Goal: Task Accomplishment & Management: Manage account settings

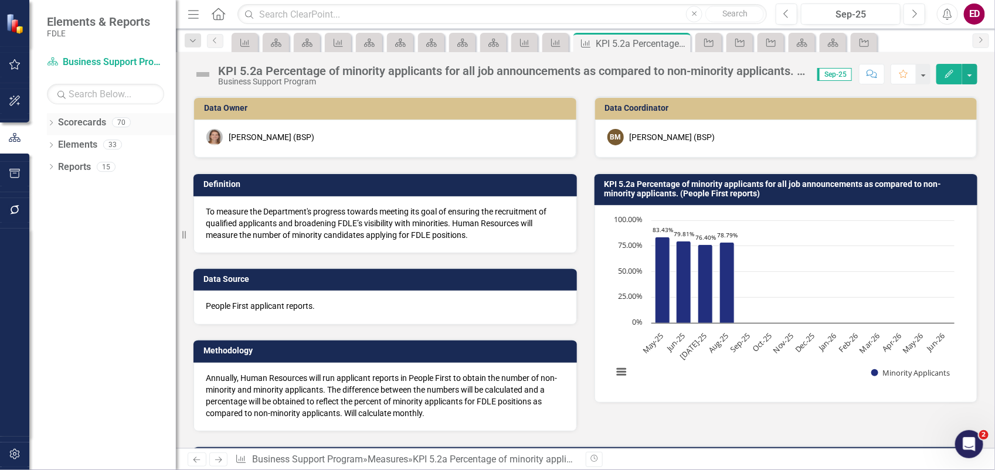
click at [57, 122] on div "Dropdown Scorecards 70" at bounding box center [111, 124] width 129 height 22
click at [53, 122] on icon "Dropdown" at bounding box center [51, 124] width 8 height 6
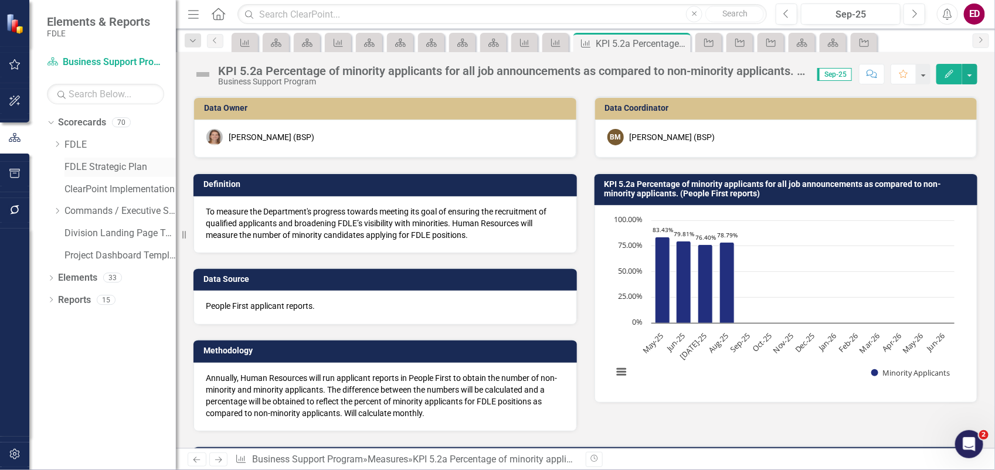
click at [66, 161] on link "FDLE Strategic Plan" at bounding box center [119, 167] width 111 height 13
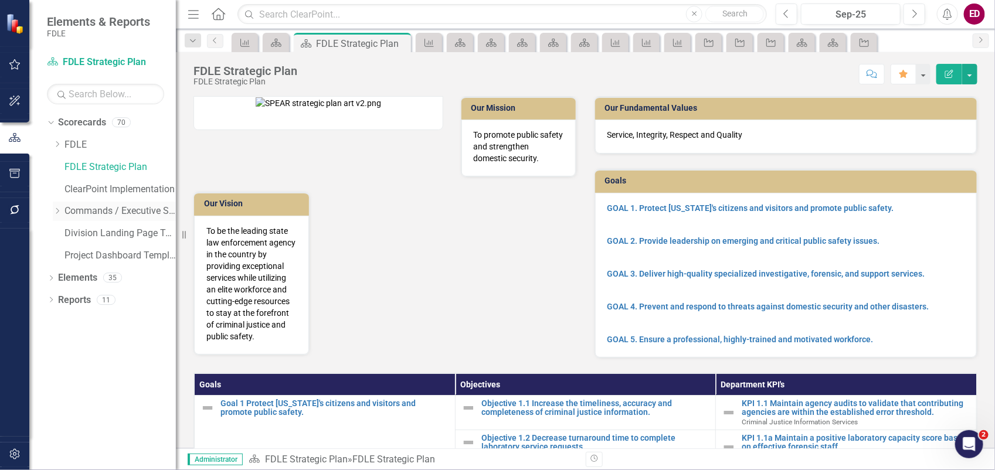
drag, startPoint x: 62, startPoint y: 206, endPoint x: 60, endPoint y: 213, distance: 7.1
click at [60, 206] on div "Dropdown Commands / Executive Support Branch" at bounding box center [114, 211] width 123 height 19
click at [56, 212] on icon "Dropdown" at bounding box center [57, 211] width 9 height 7
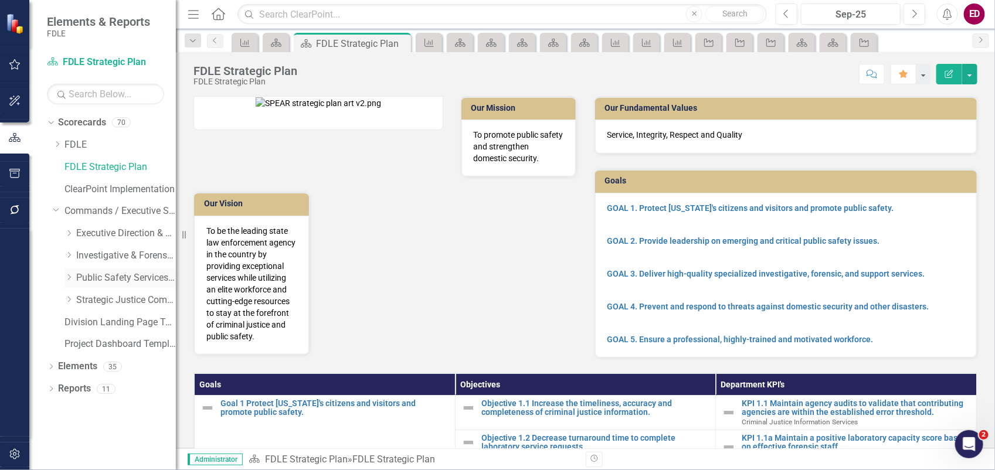
click at [67, 280] on icon "Dropdown" at bounding box center [68, 277] width 9 height 7
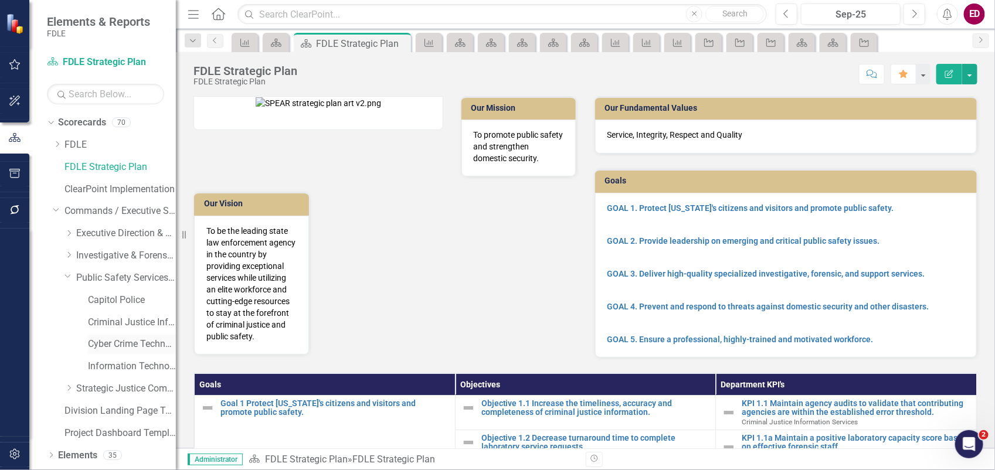
click at [113, 348] on link "Cyber Crime Technology & Telecommunications" at bounding box center [132, 344] width 88 height 13
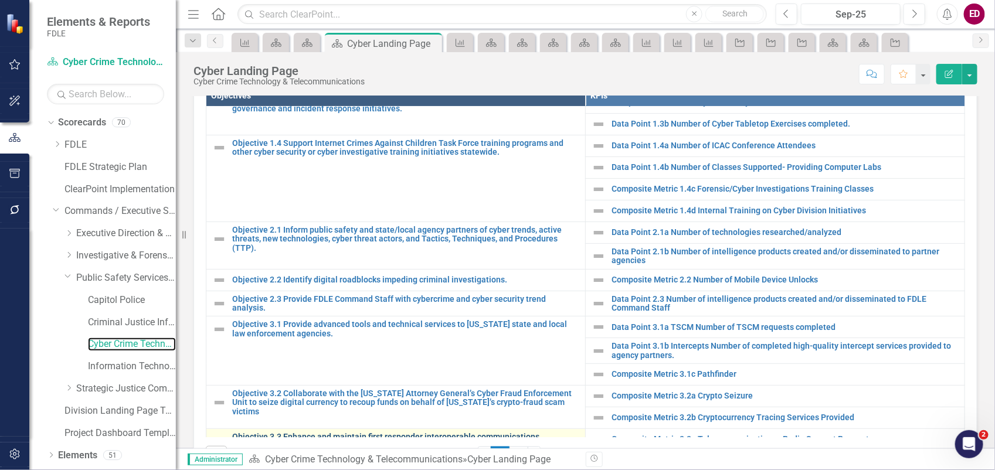
scroll to position [179, 0]
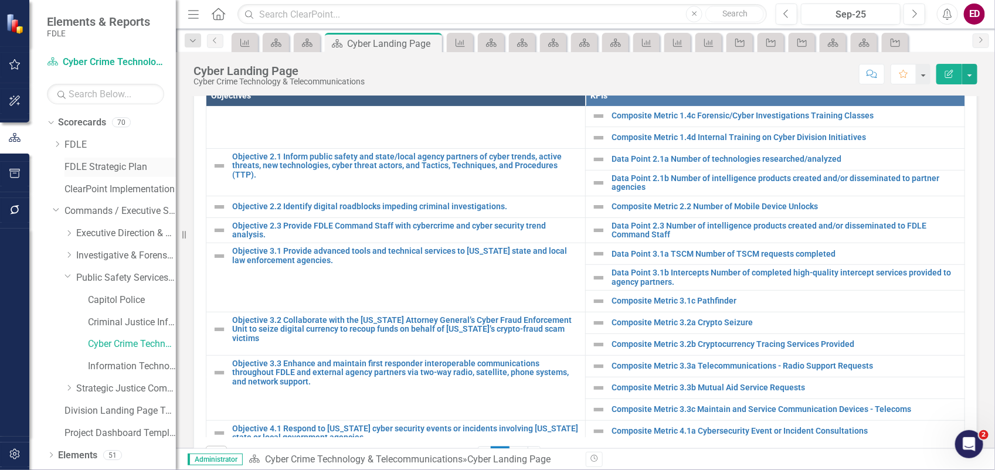
click at [94, 168] on link "FDLE Strategic Plan" at bounding box center [119, 167] width 111 height 13
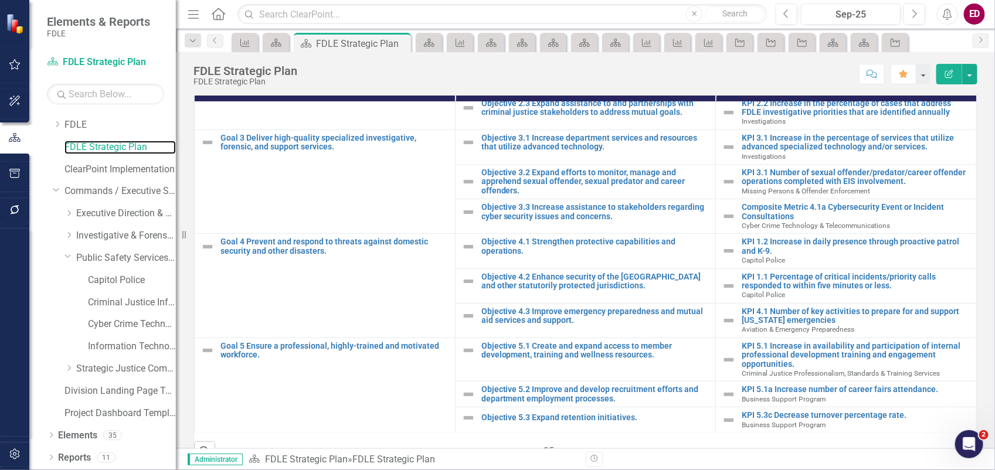
scroll to position [335, 0]
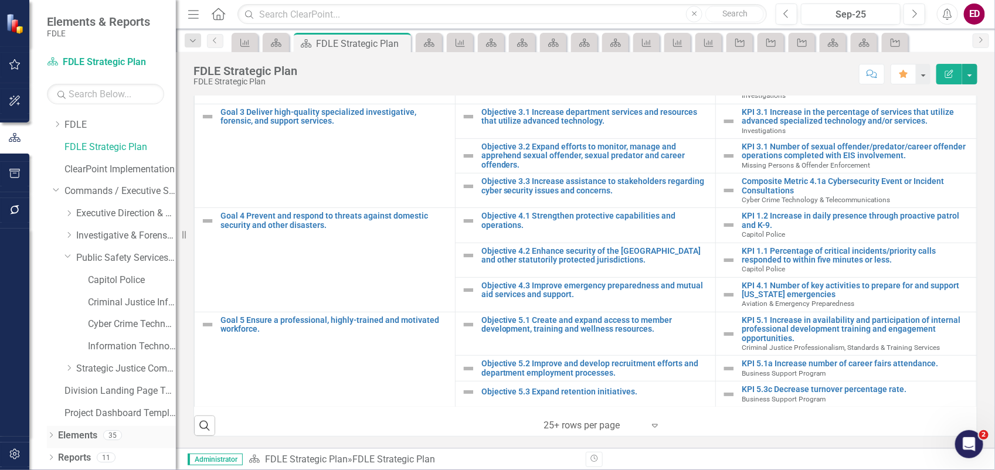
click at [50, 436] on icon "Dropdown" at bounding box center [51, 436] width 8 height 6
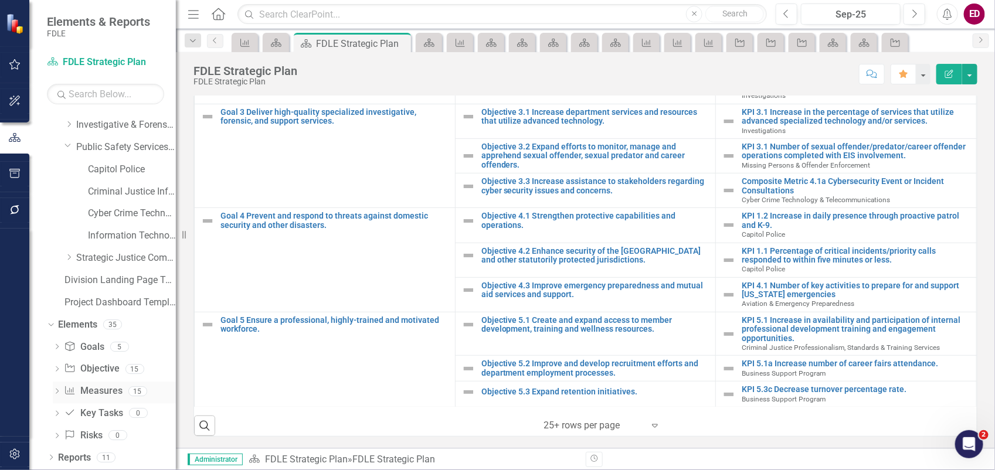
click at [56, 396] on icon "Dropdown" at bounding box center [57, 392] width 8 height 6
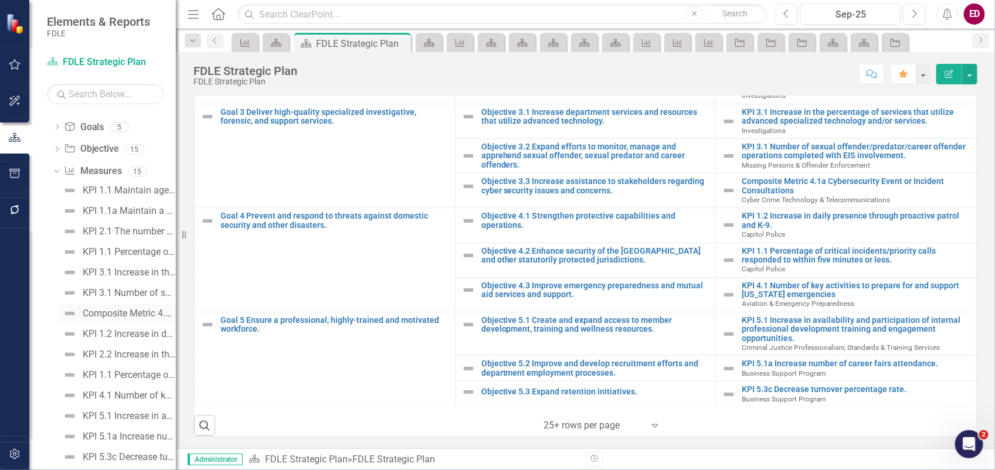
click at [110, 315] on div "Composite Metric 4.1a Cybersecurity Event or Incident Consultations" at bounding box center [129, 313] width 93 height 11
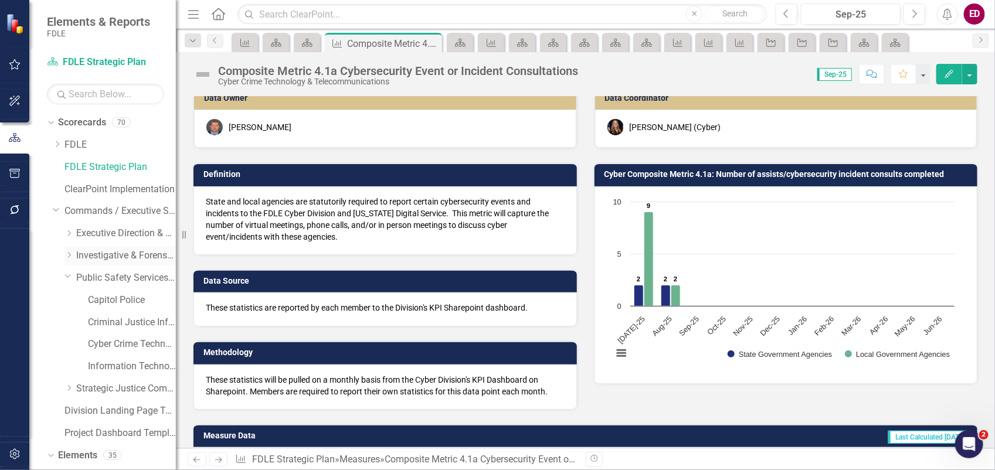
drag, startPoint x: 72, startPoint y: 253, endPoint x: 69, endPoint y: 262, distance: 9.3
click at [72, 253] on icon "Dropdown" at bounding box center [68, 254] width 9 height 7
click at [69, 252] on icon "Dropdown" at bounding box center [67, 253] width 7 height 9
click at [69, 252] on icon "Dropdown" at bounding box center [68, 254] width 9 height 7
drag, startPoint x: 69, startPoint y: 252, endPoint x: 79, endPoint y: 276, distance: 25.7
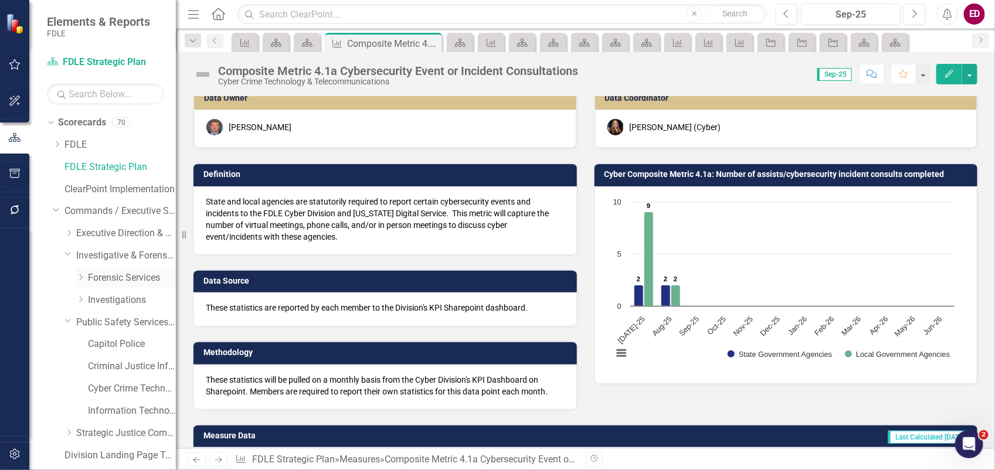
click at [78, 276] on icon "Dropdown" at bounding box center [80, 277] width 9 height 7
click at [79, 276] on icon "Dropdown" at bounding box center [79, 275] width 7 height 9
click at [79, 276] on icon "Dropdown" at bounding box center [80, 277] width 9 height 7
drag, startPoint x: 79, startPoint y: 276, endPoint x: 103, endPoint y: 297, distance: 32.4
click at [103, 297] on link "Biology" at bounding box center [138, 300] width 76 height 13
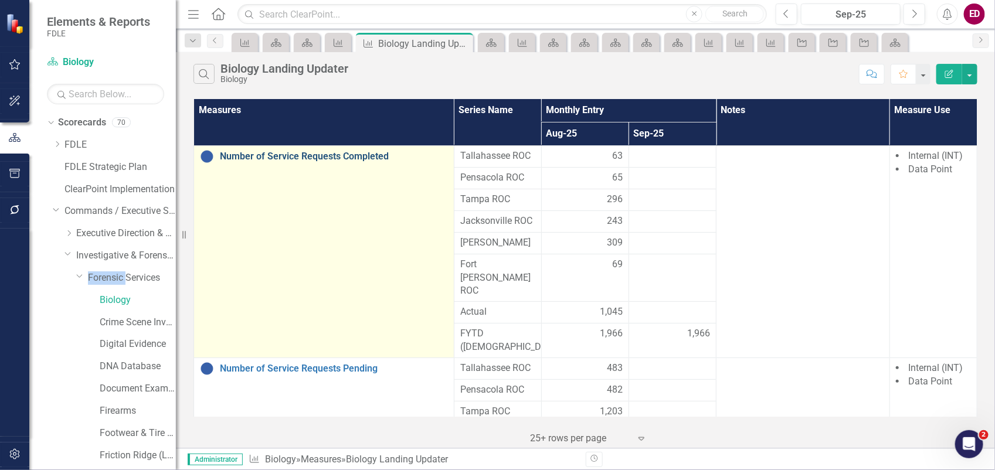
click at [321, 154] on link "Number of Service Requests Completed" at bounding box center [334, 156] width 228 height 11
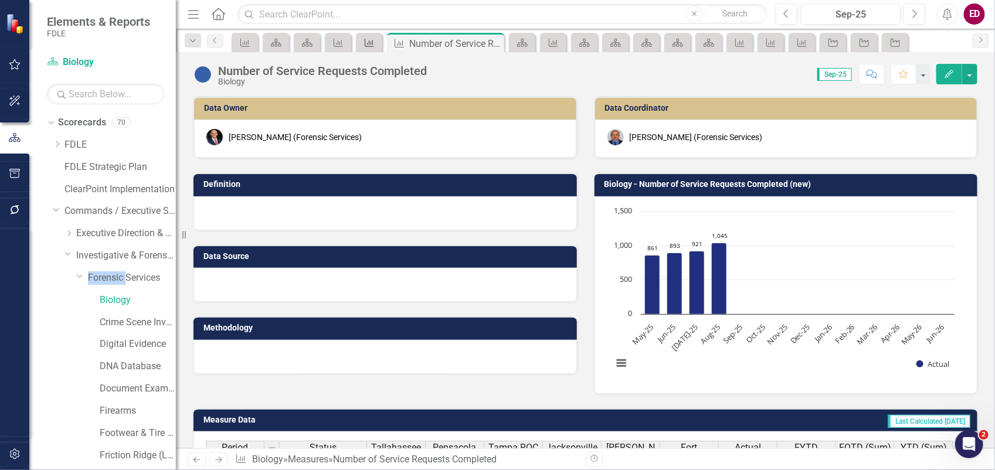
click at [368, 43] on icon "Measure" at bounding box center [369, 42] width 12 height 9
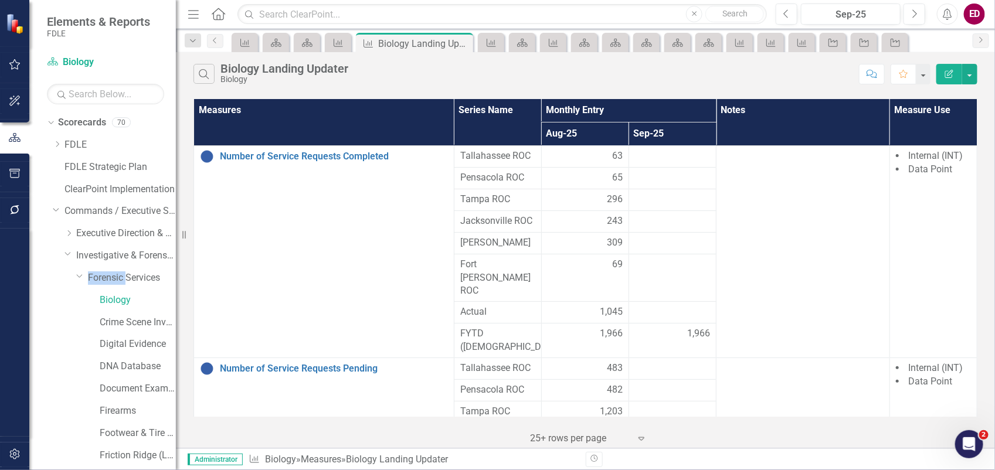
scroll to position [406, 0]
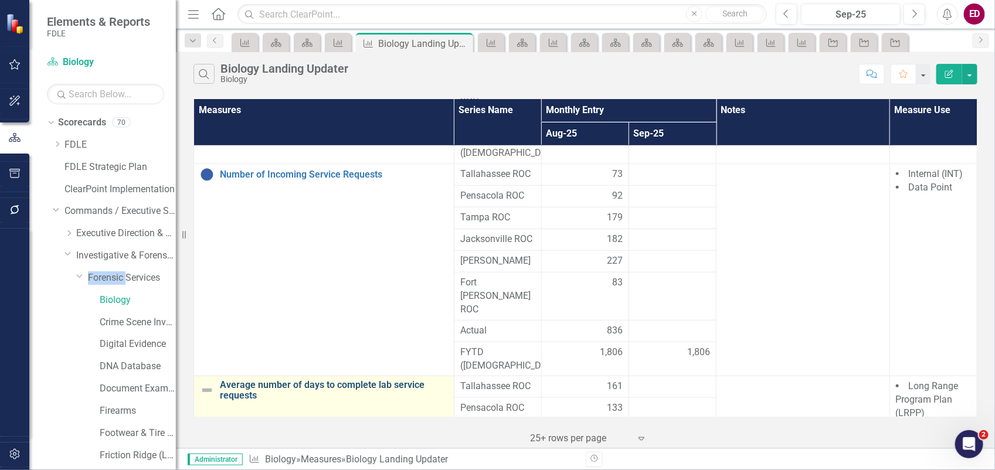
click at [308, 380] on link "Average number of days to complete lab service requests" at bounding box center [334, 390] width 228 height 21
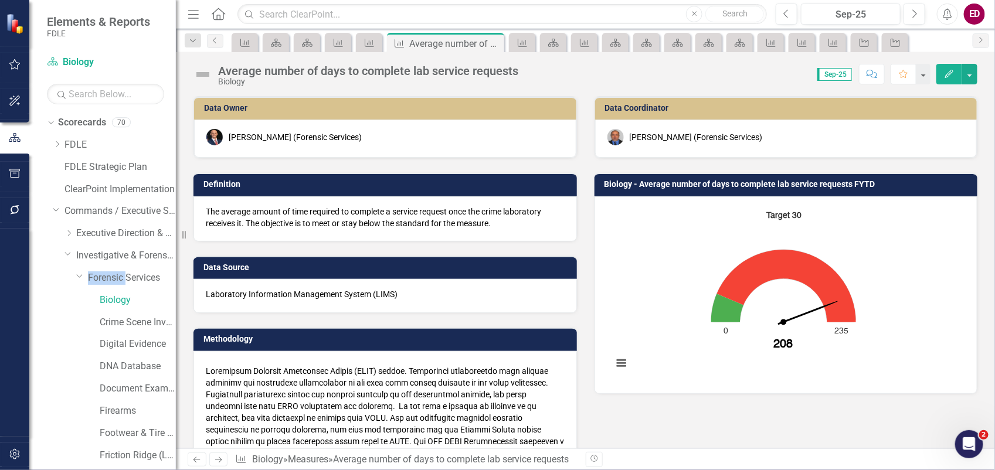
scroll to position [423, 0]
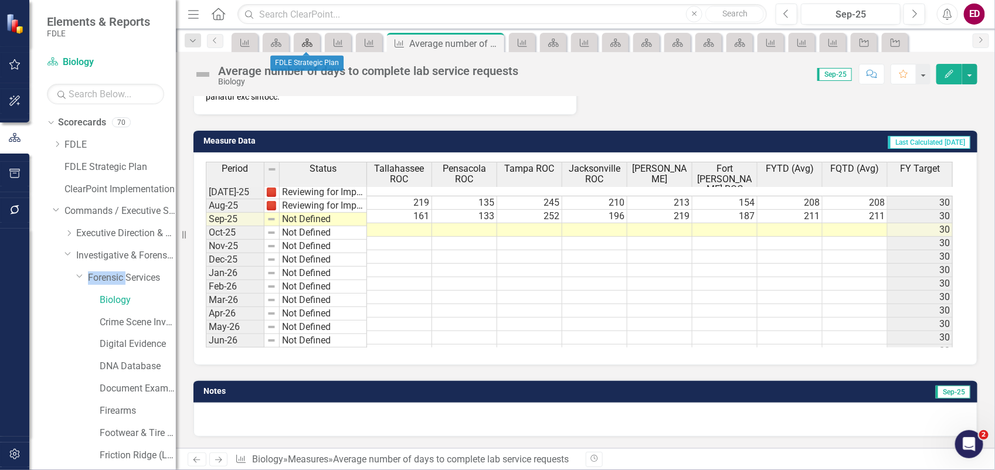
click at [308, 40] on icon at bounding box center [307, 43] width 11 height 8
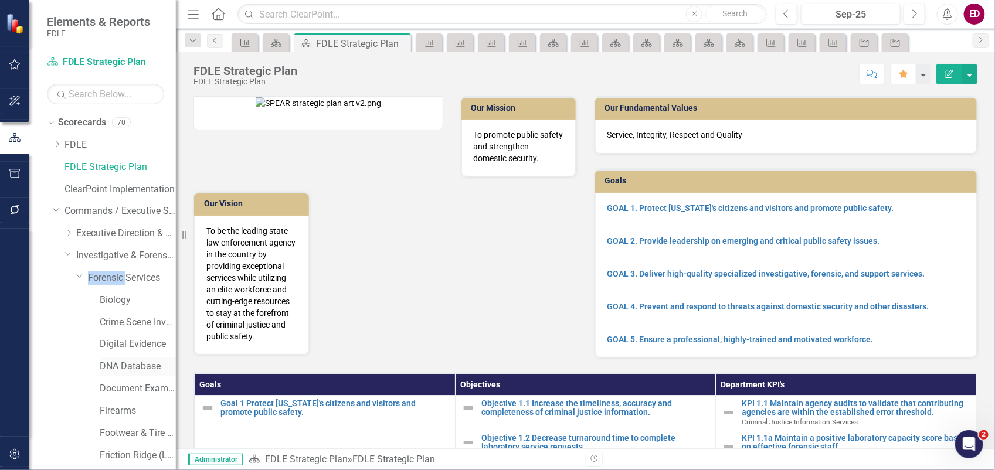
scroll to position [441, 0]
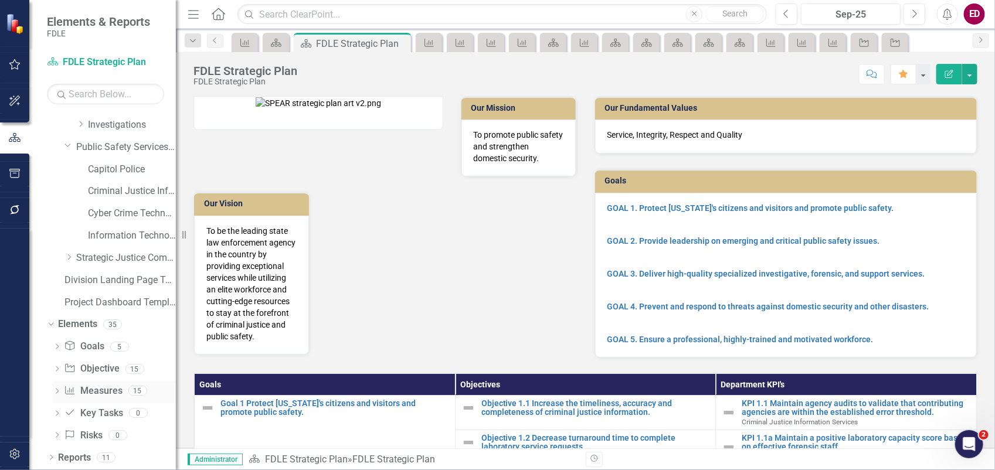
click at [106, 385] on link "Measure Measures" at bounding box center [93, 391] width 58 height 13
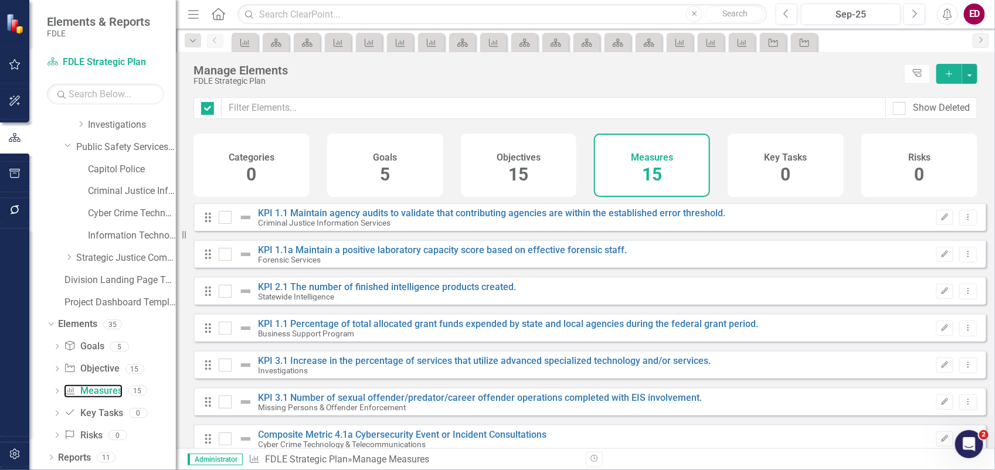
checkbox input "false"
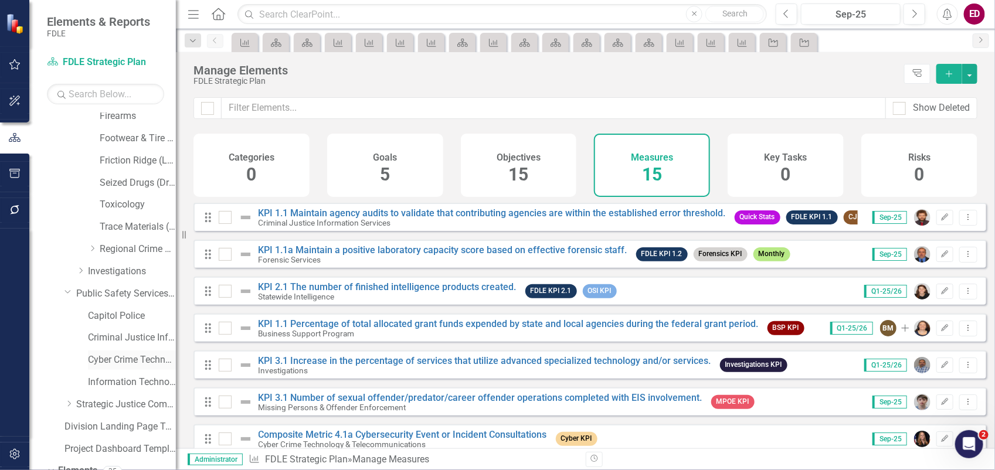
scroll to position [148, 0]
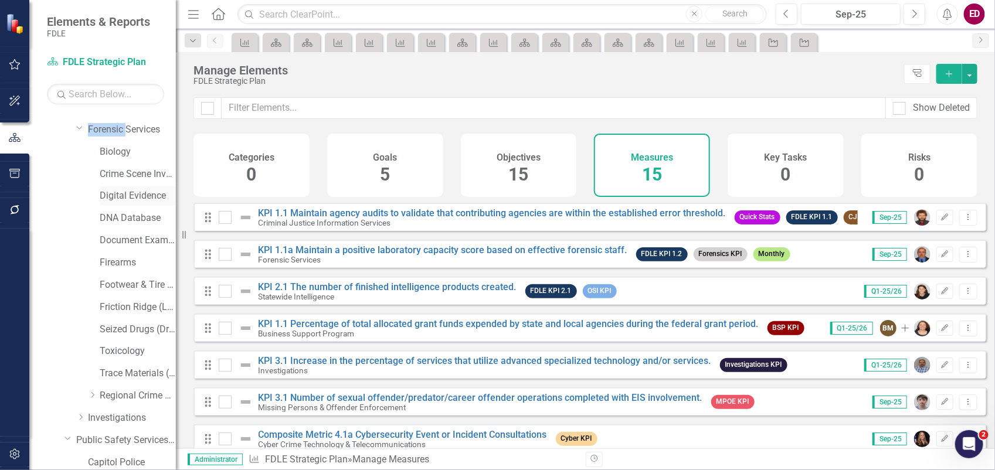
click at [151, 195] on link "Digital Evidence" at bounding box center [138, 195] width 76 height 13
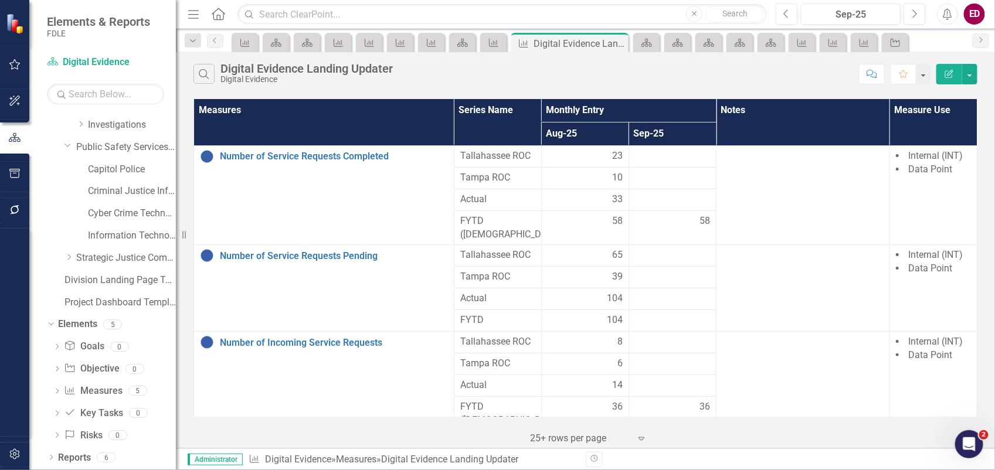
scroll to position [145, 0]
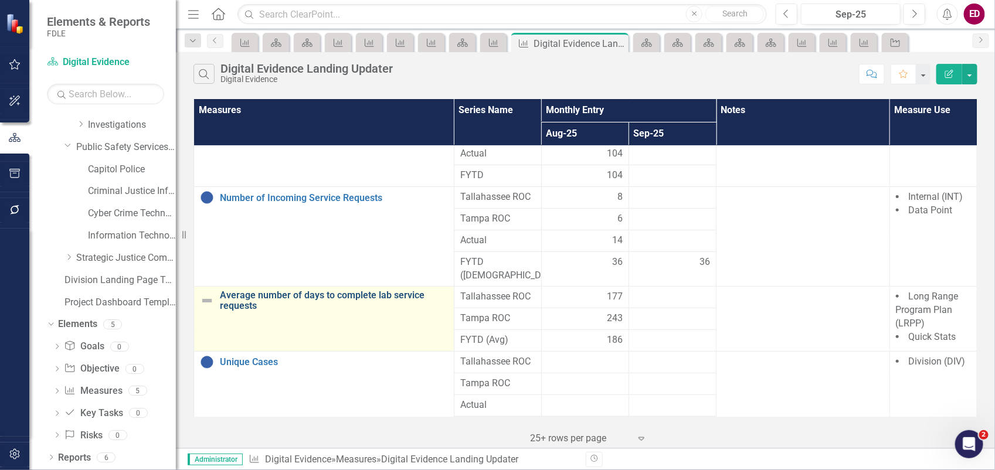
click at [306, 290] on link "Average number of days to complete lab service requests" at bounding box center [334, 300] width 228 height 21
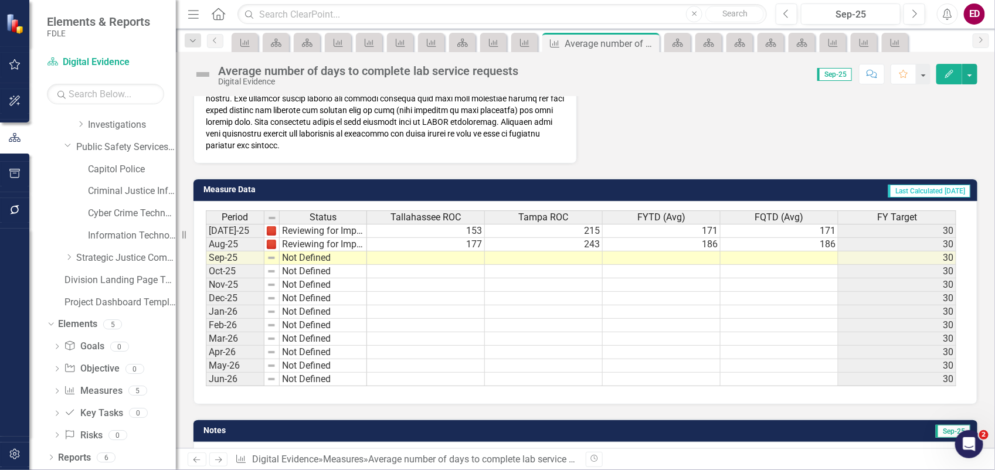
scroll to position [414, 0]
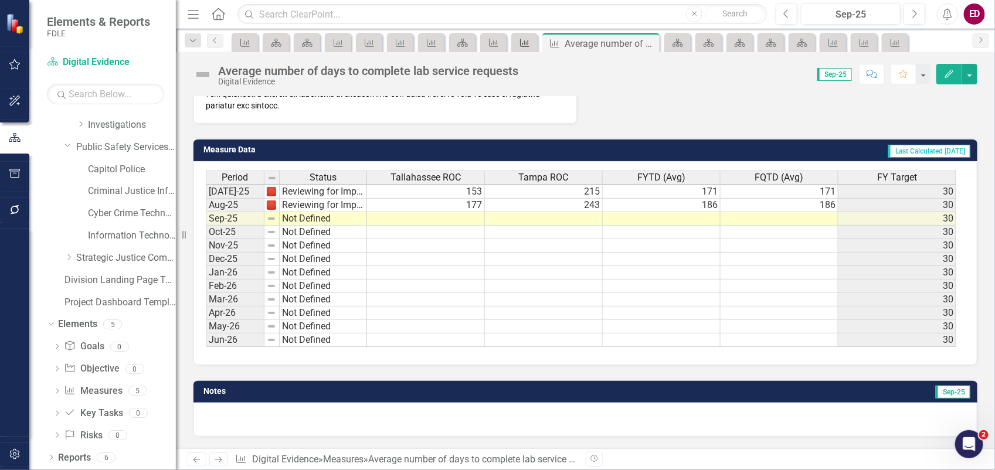
click at [529, 39] on icon "Measure" at bounding box center [525, 42] width 12 height 9
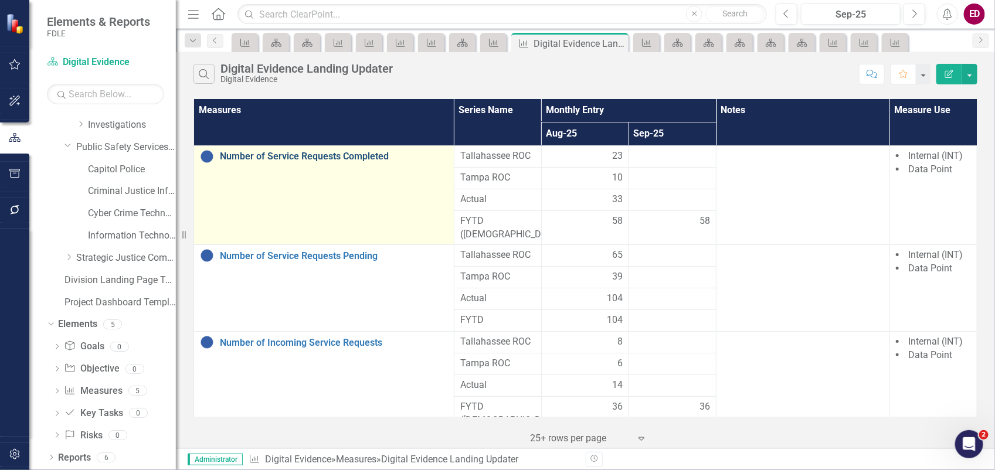
click at [341, 151] on link "Number of Service Requests Completed" at bounding box center [334, 156] width 228 height 11
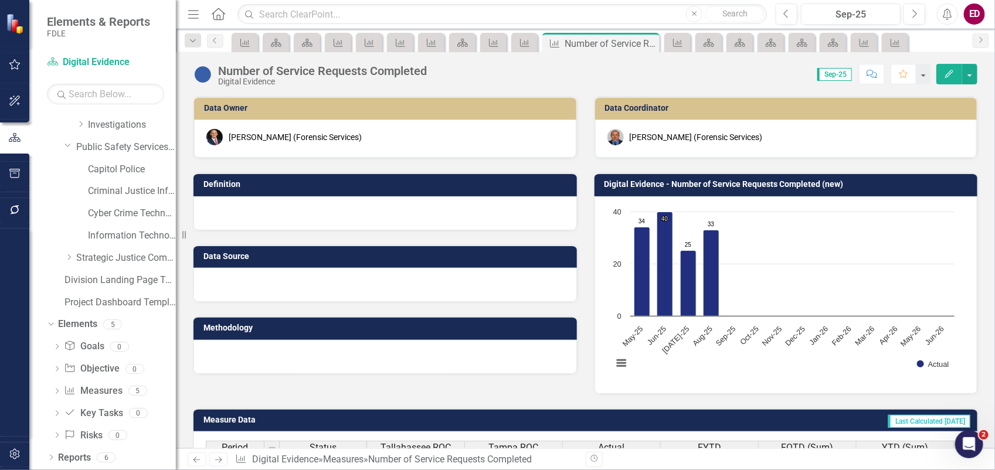
click at [958, 77] on button "Edit" at bounding box center [949, 74] width 26 height 21
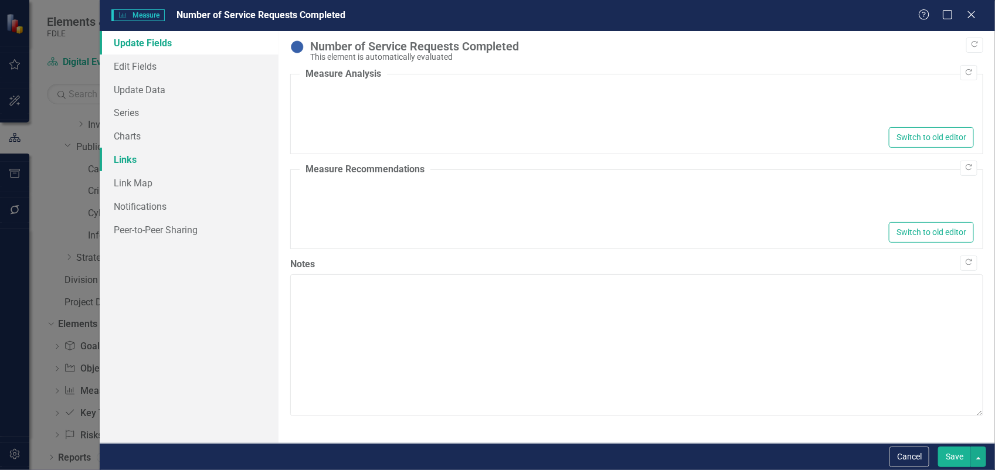
click at [245, 148] on link "Links" at bounding box center [189, 159] width 179 height 23
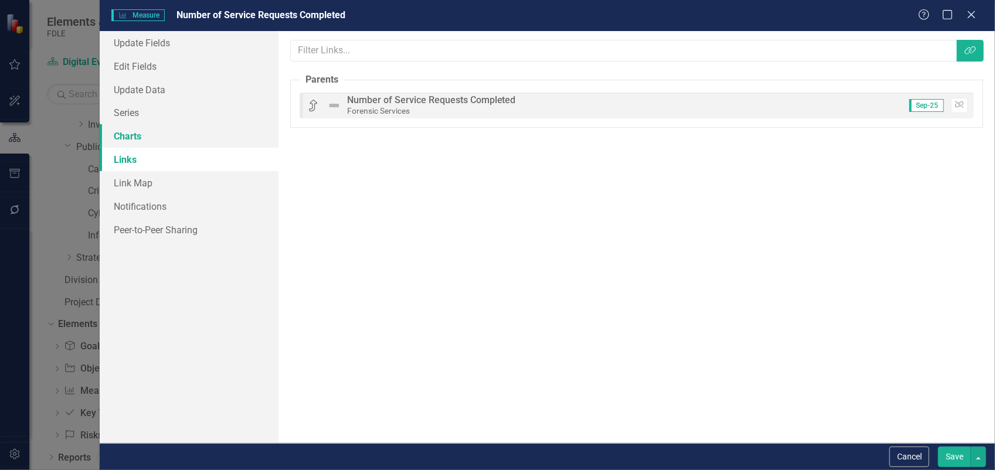
click at [245, 131] on link "Charts" at bounding box center [189, 135] width 179 height 23
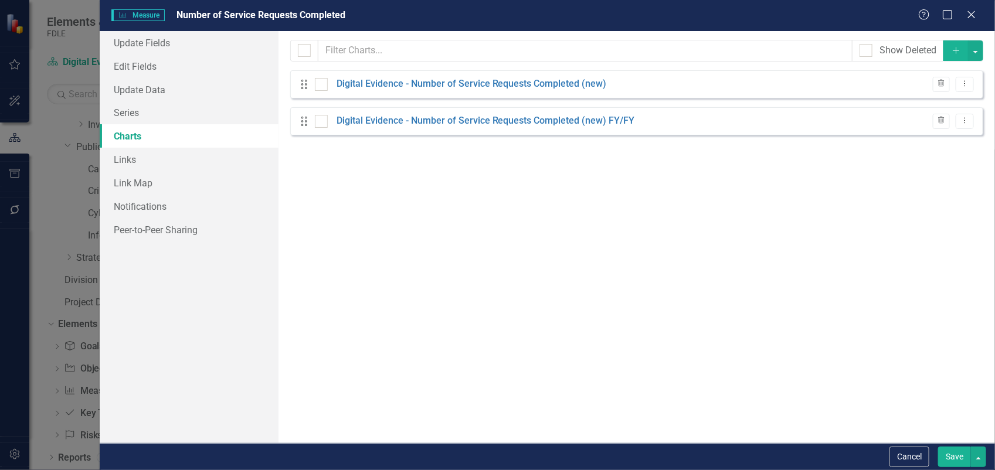
click at [557, 113] on div "Drag Digital Evidence - Number of Service Requests Completed (new) FY/FY Trash …" at bounding box center [636, 121] width 693 height 28
click at [564, 118] on link "Digital Evidence - Number of Service Requests Completed (new) FY/FY" at bounding box center [485, 120] width 298 height 13
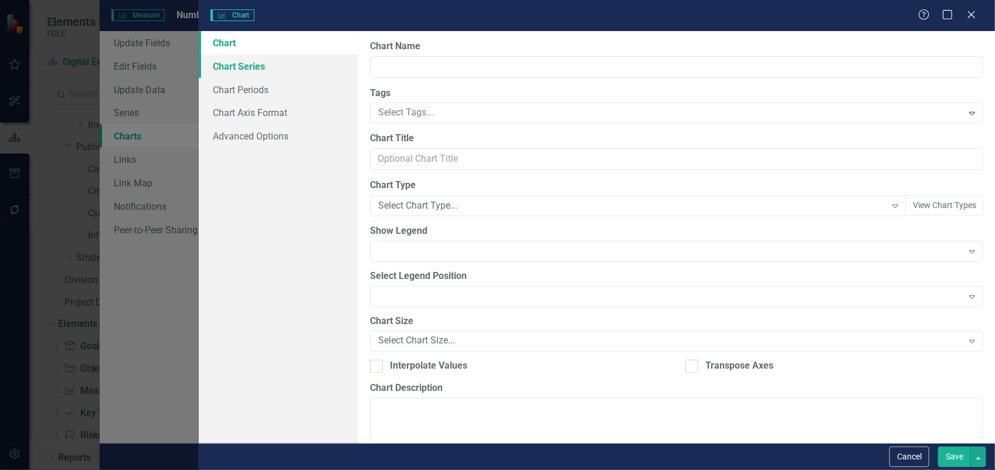
type input "Digital Evidence - Number of Service Requests Completed (new) FY/FY"
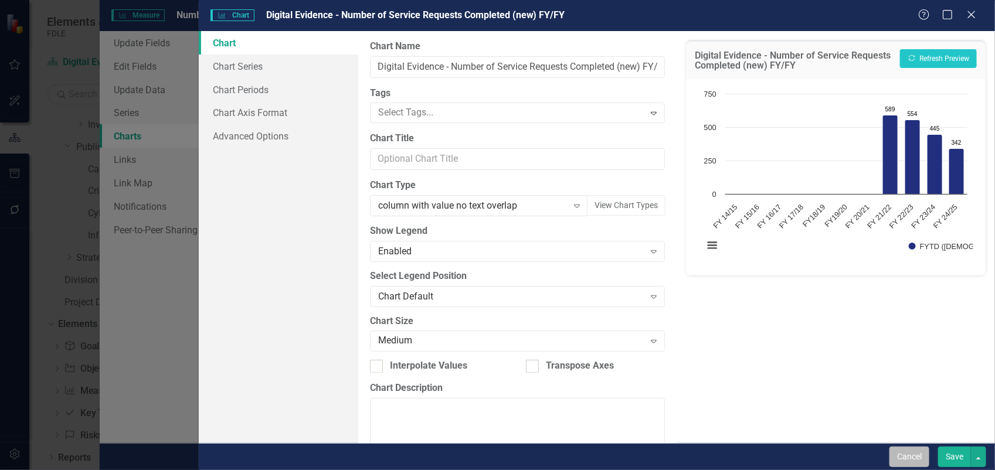
click at [900, 461] on button "Cancel" at bounding box center [909, 457] width 40 height 21
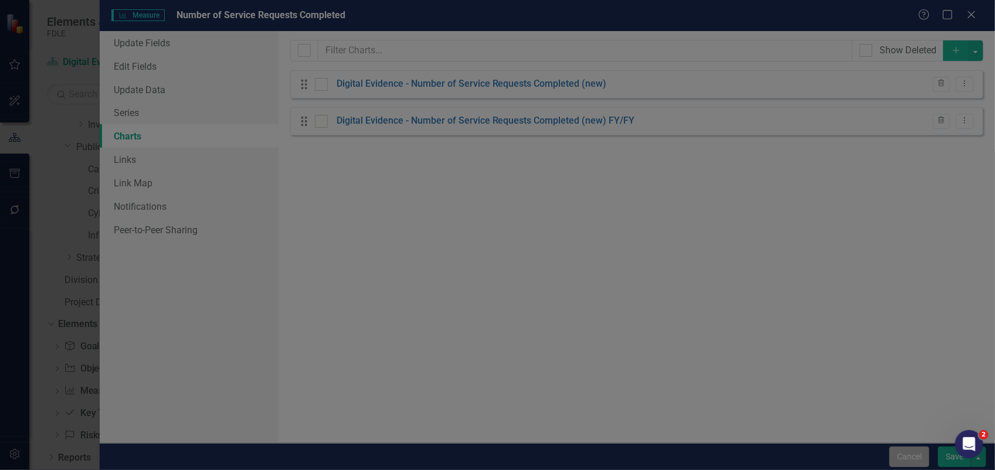
click at [903, 461] on button "Cancel" at bounding box center [909, 457] width 40 height 21
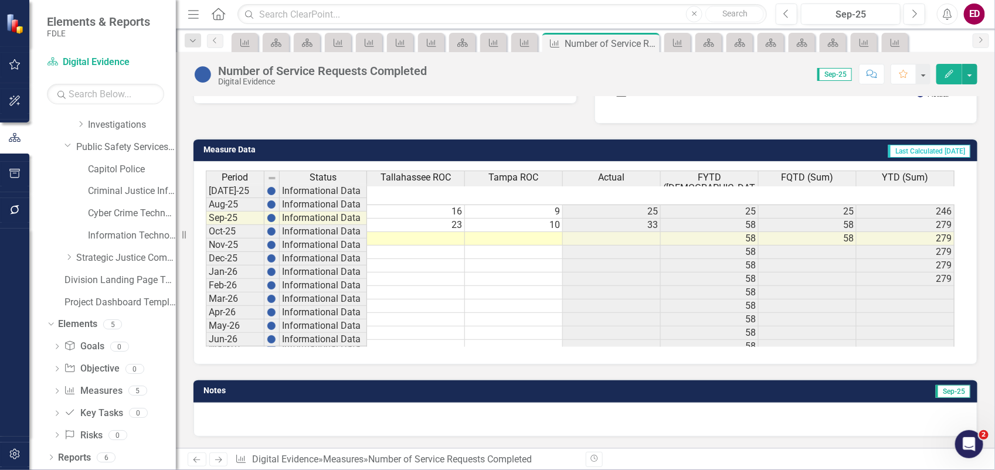
scroll to position [75, 0]
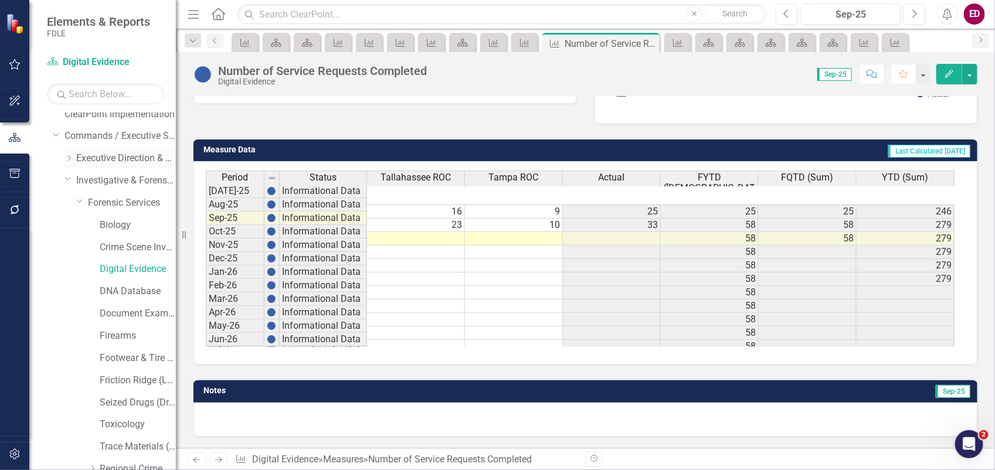
drag, startPoint x: 75, startPoint y: 203, endPoint x: 64, endPoint y: 159, distance: 45.2
click at [76, 203] on icon "Dropdown" at bounding box center [79, 200] width 7 height 9
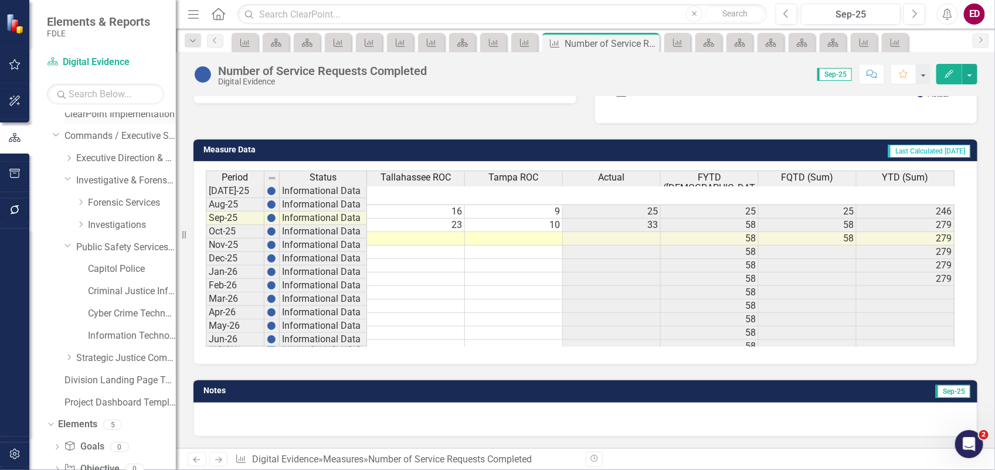
scroll to position [0, 0]
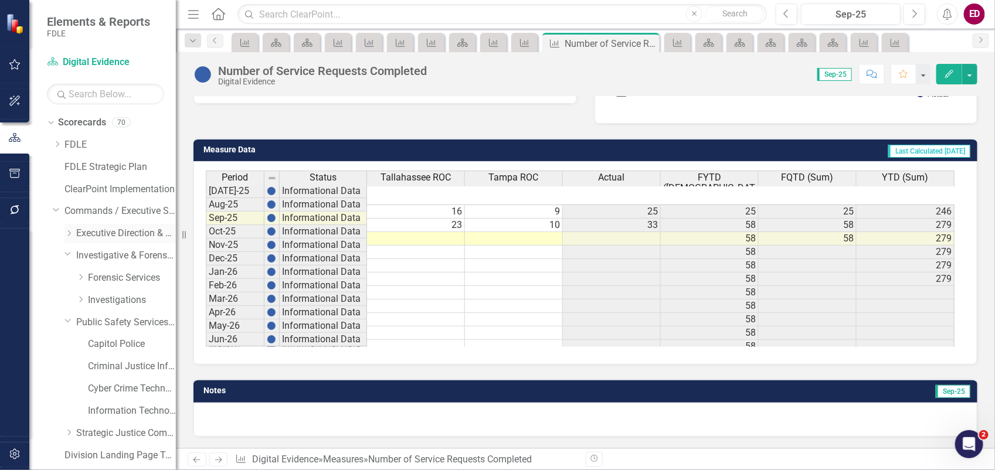
click at [70, 234] on icon "Dropdown" at bounding box center [68, 233] width 9 height 7
click at [86, 276] on div "Dropdown" at bounding box center [82, 278] width 12 height 10
click at [83, 276] on icon "Dropdown" at bounding box center [79, 275] width 7 height 9
click at [83, 276] on icon "Dropdown" at bounding box center [80, 277] width 9 height 7
click at [127, 306] on link "Accountability" at bounding box center [138, 300] width 76 height 13
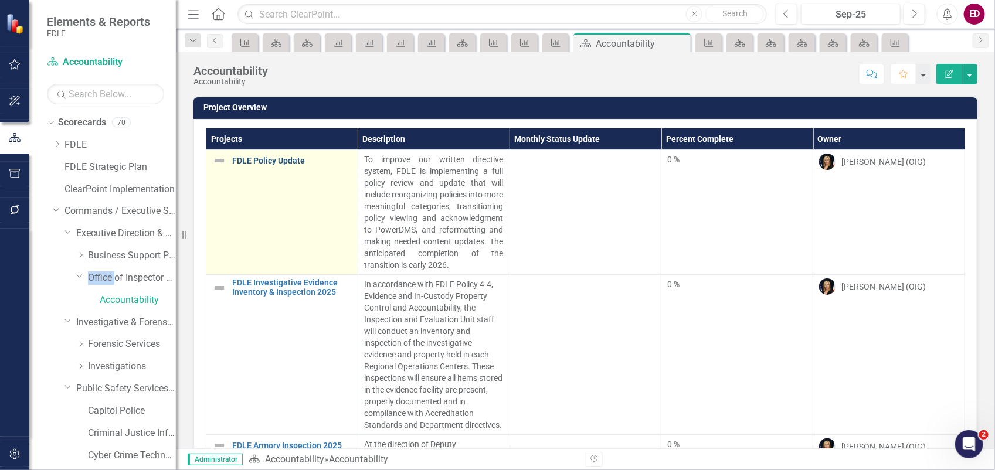
click at [302, 158] on link "FDLE Policy Update" at bounding box center [292, 161] width 120 height 9
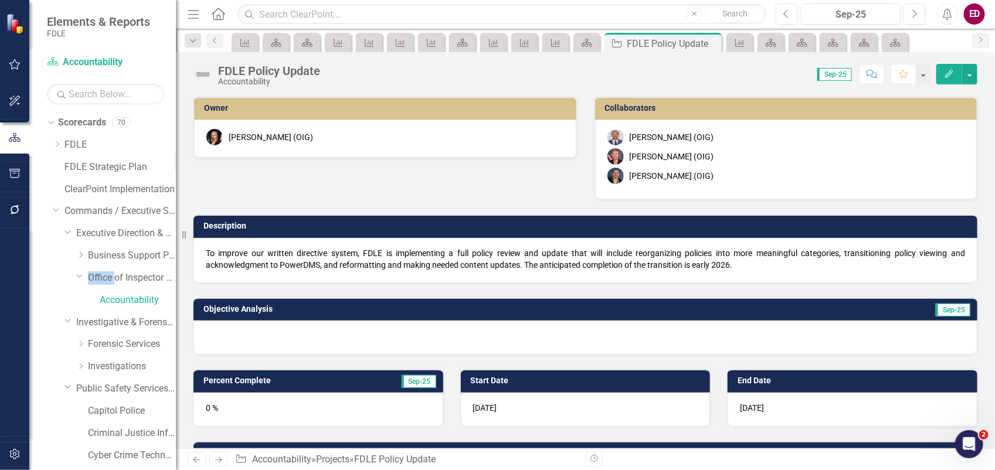
scroll to position [73, 0]
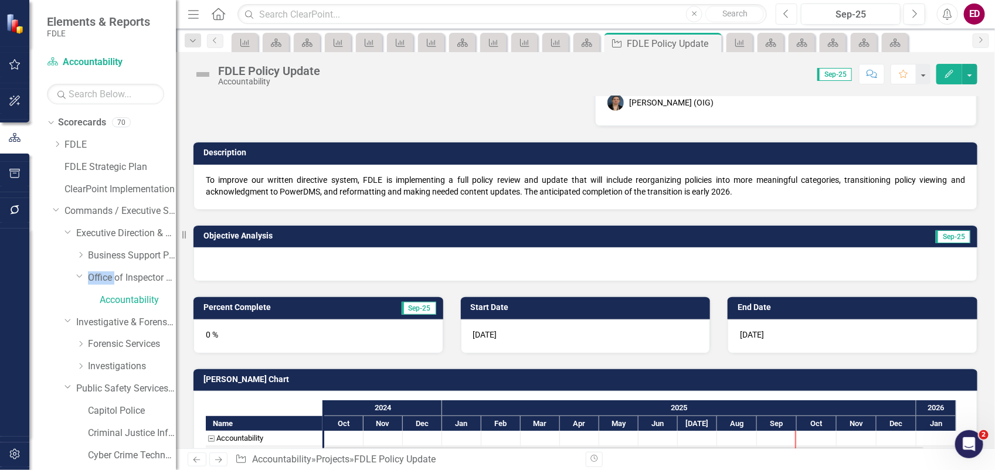
click at [789, 13] on icon "Previous" at bounding box center [786, 14] width 6 height 11
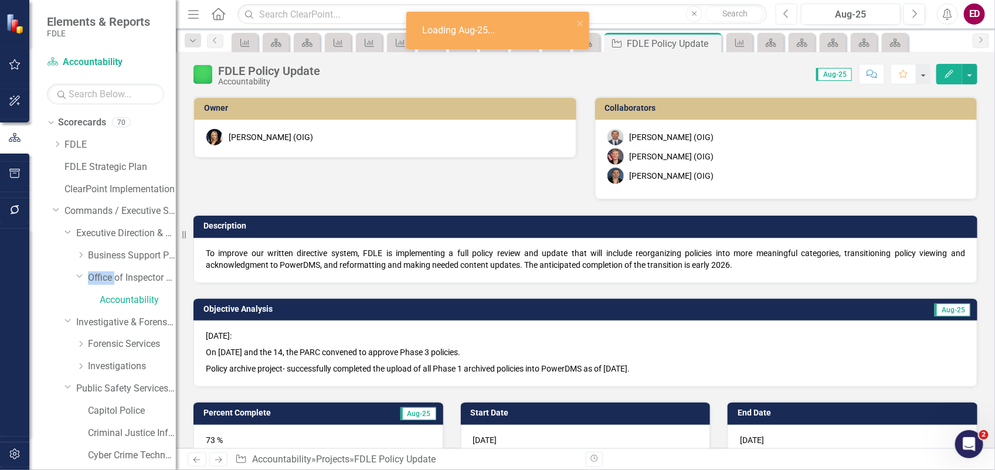
checkbox input "true"
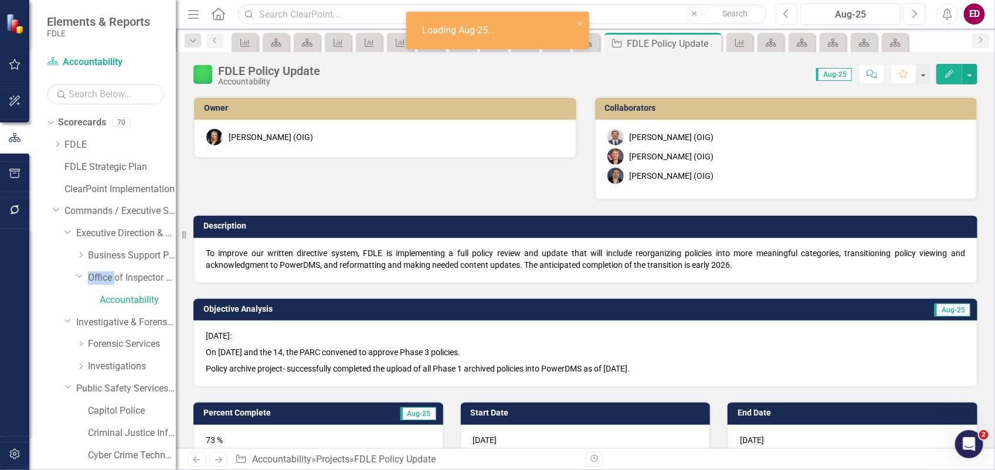
checkbox input "true"
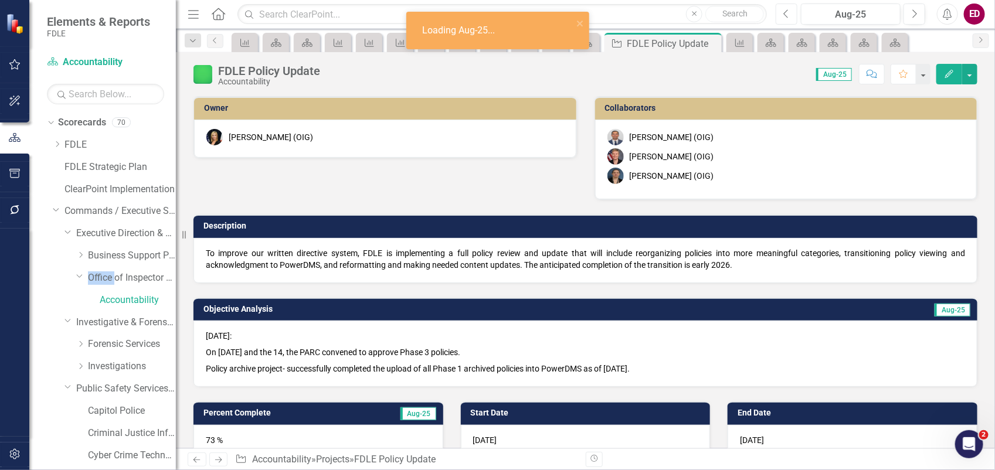
checkbox input "true"
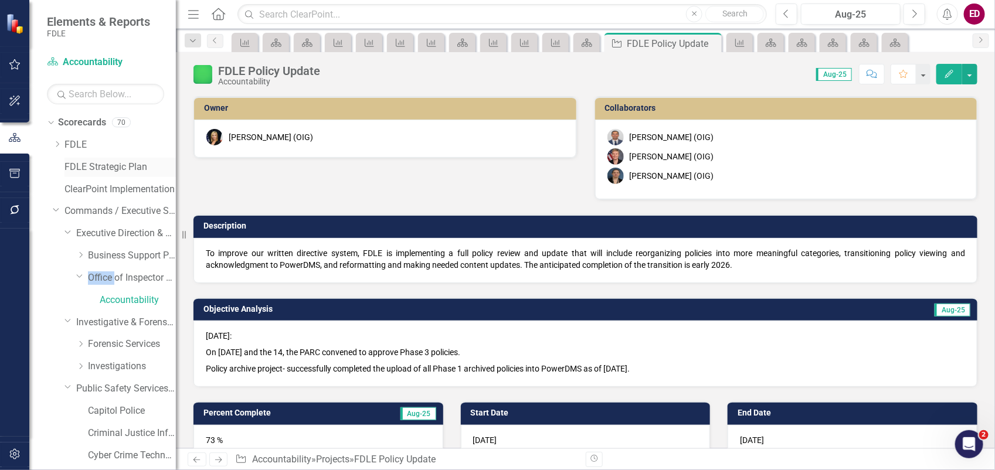
click at [112, 162] on link "FDLE Strategic Plan" at bounding box center [119, 167] width 111 height 13
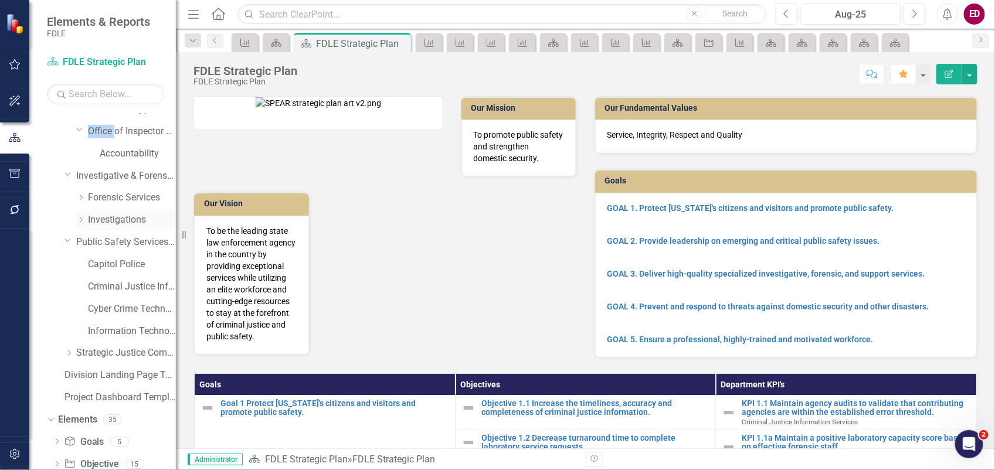
scroll to position [73, 0]
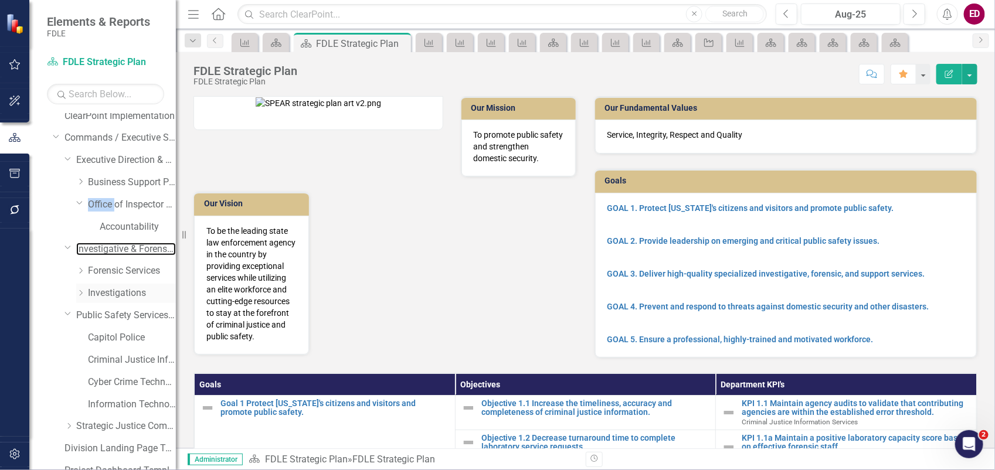
drag, startPoint x: 116, startPoint y: 250, endPoint x: 113, endPoint y: 288, distance: 38.8
click at [116, 250] on link "Investigative & Forensic Services Command" at bounding box center [126, 249] width 100 height 13
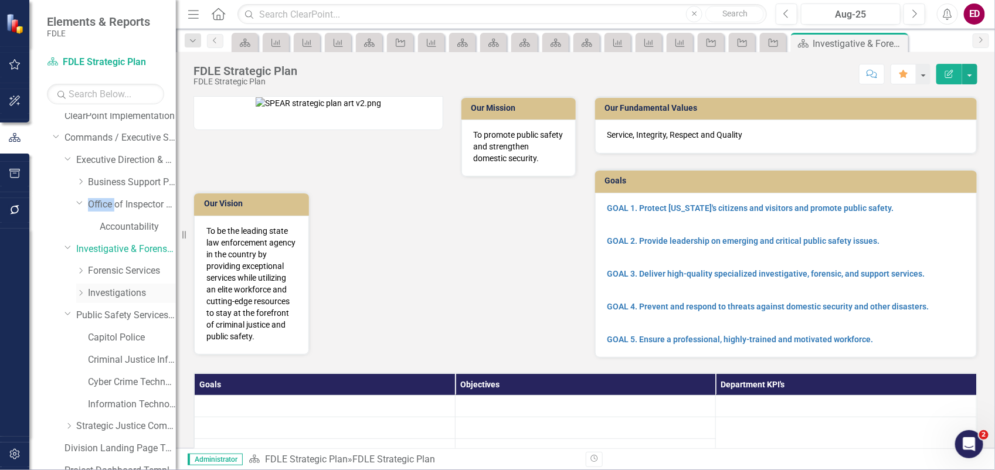
click at [114, 289] on link "Investigations" at bounding box center [132, 293] width 88 height 13
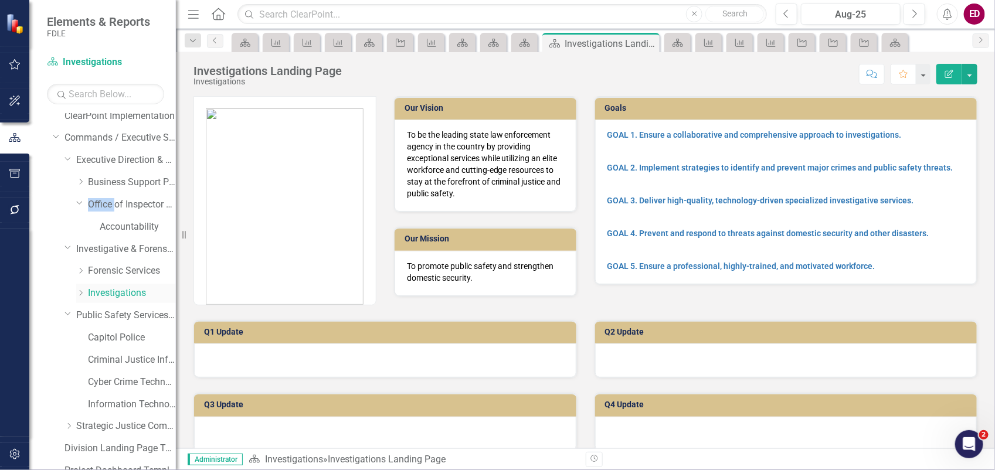
click at [118, 291] on link "Investigations" at bounding box center [132, 293] width 88 height 13
click at [86, 294] on div "Dropdown" at bounding box center [82, 293] width 12 height 10
click at [91, 317] on icon "Dropdown" at bounding box center [92, 314] width 9 height 7
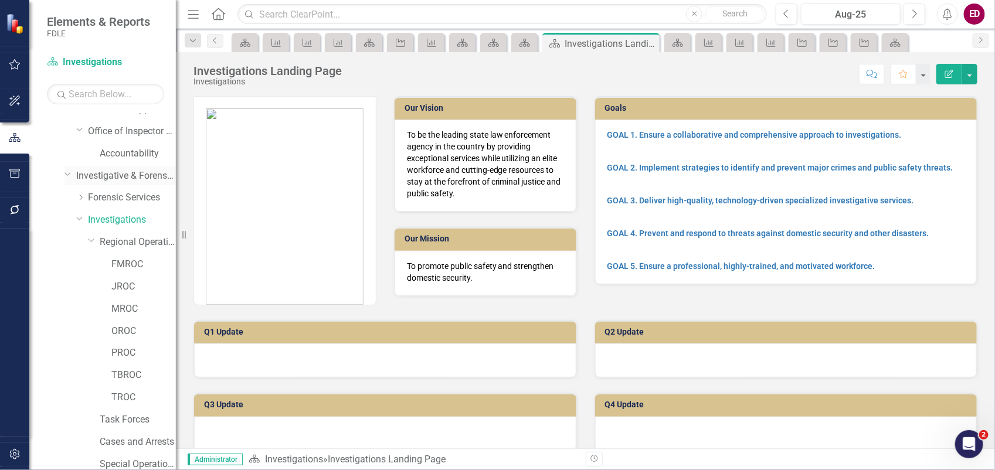
scroll to position [220, 0]
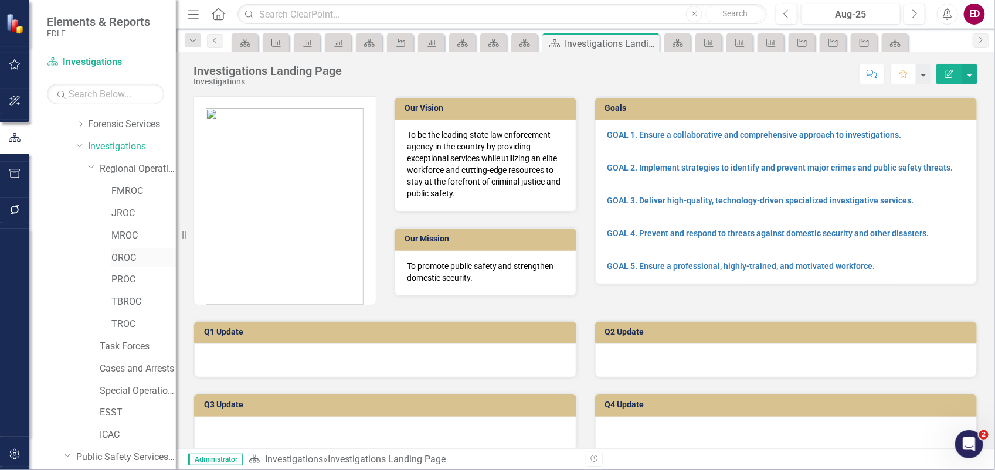
click at [144, 250] on div "OROC" at bounding box center [143, 258] width 64 height 19
click at [122, 259] on link "OROC" at bounding box center [143, 257] width 64 height 13
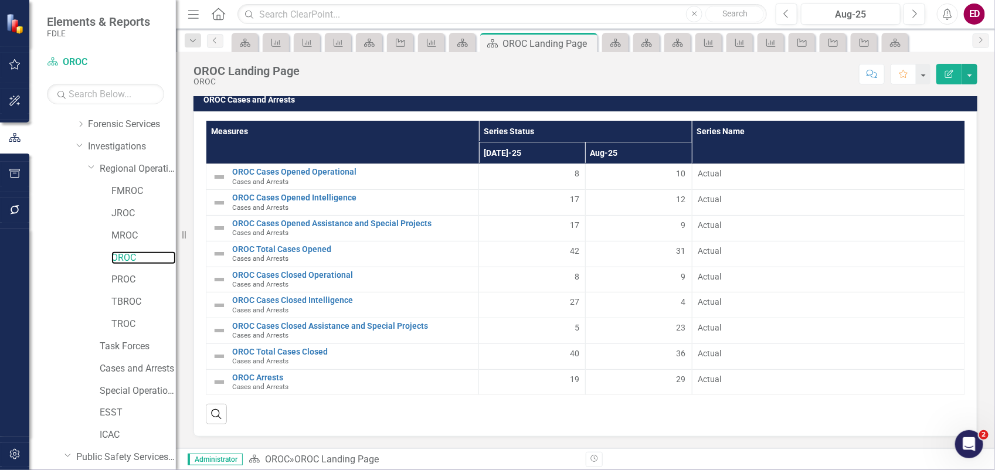
scroll to position [2150, 0]
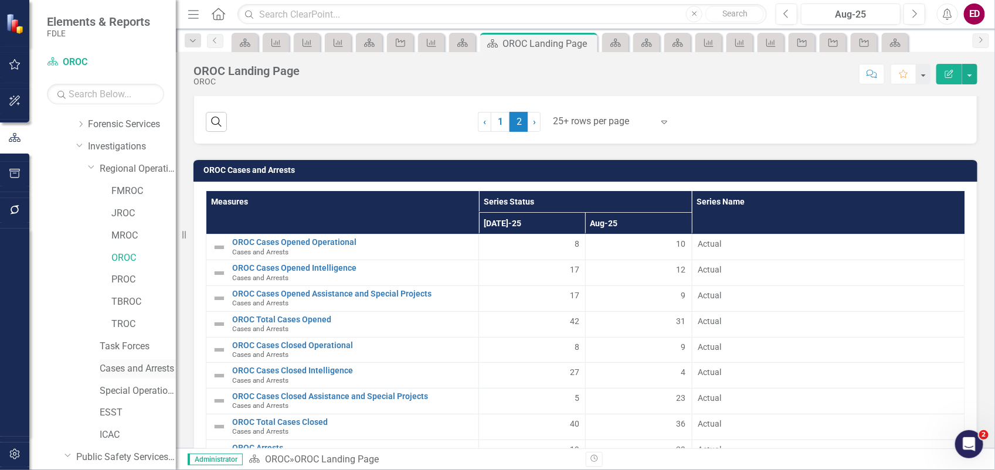
click at [139, 368] on link "Cases and Arrests" at bounding box center [138, 368] width 76 height 13
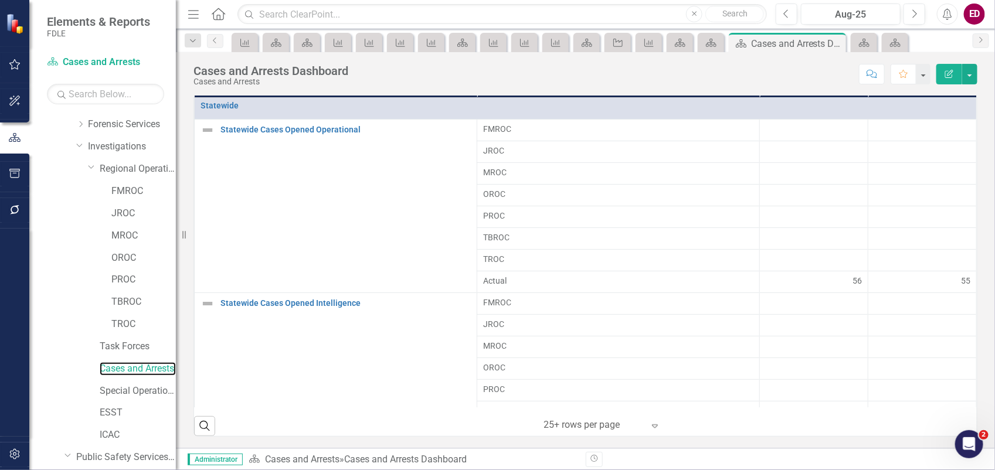
scroll to position [686, 0]
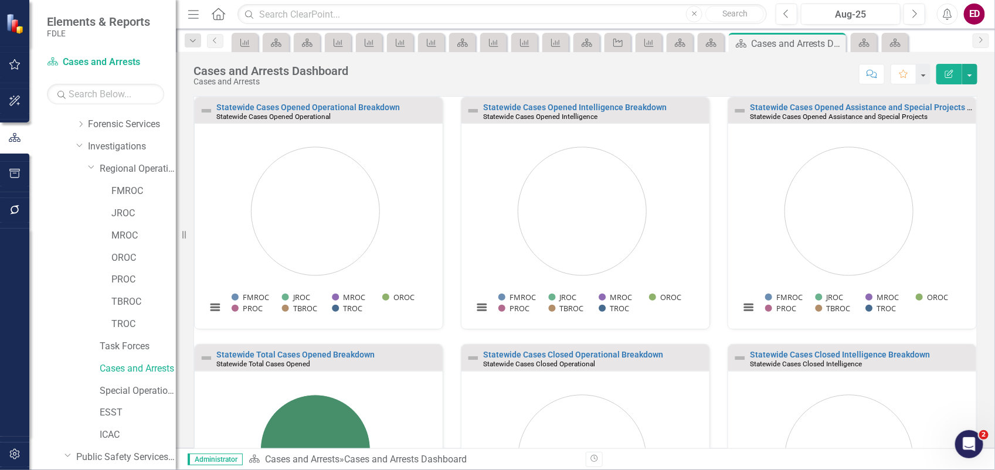
scroll to position [1, 0]
click at [271, 362] on small "Statewide Total Cases Opened" at bounding box center [263, 363] width 94 height 8
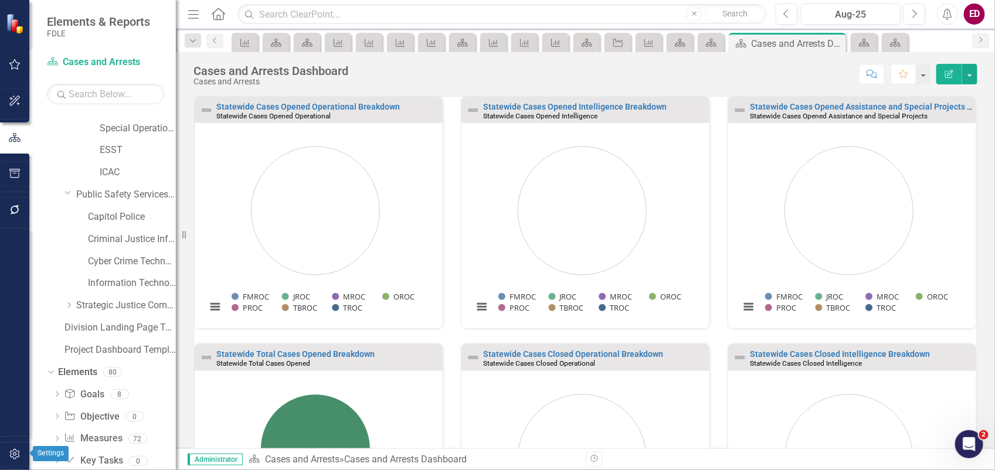
click at [19, 461] on button "button" at bounding box center [15, 455] width 26 height 25
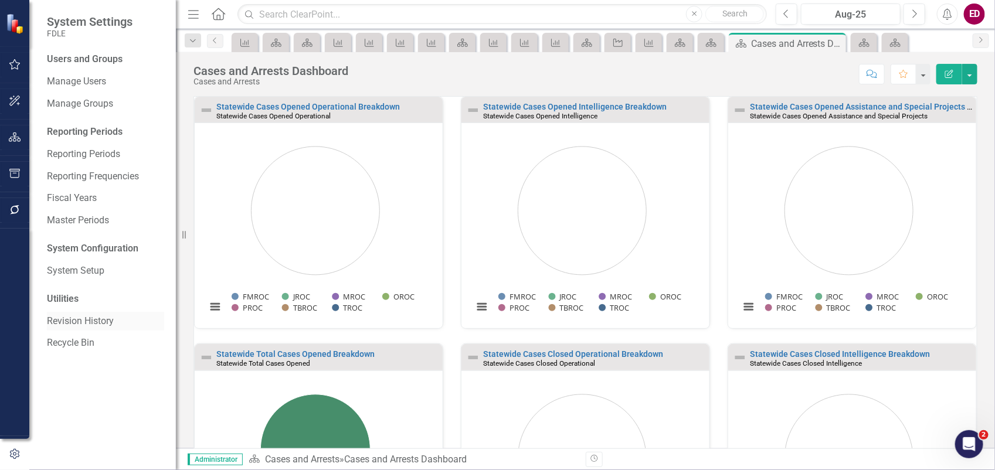
click at [116, 315] on link "Revision History" at bounding box center [105, 321] width 117 height 13
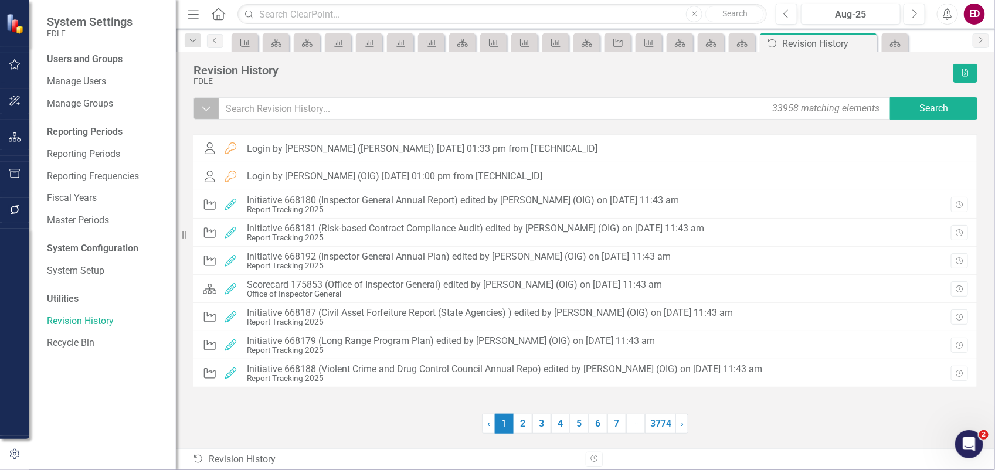
click at [201, 113] on icon "Dropdown" at bounding box center [206, 109] width 11 height 12
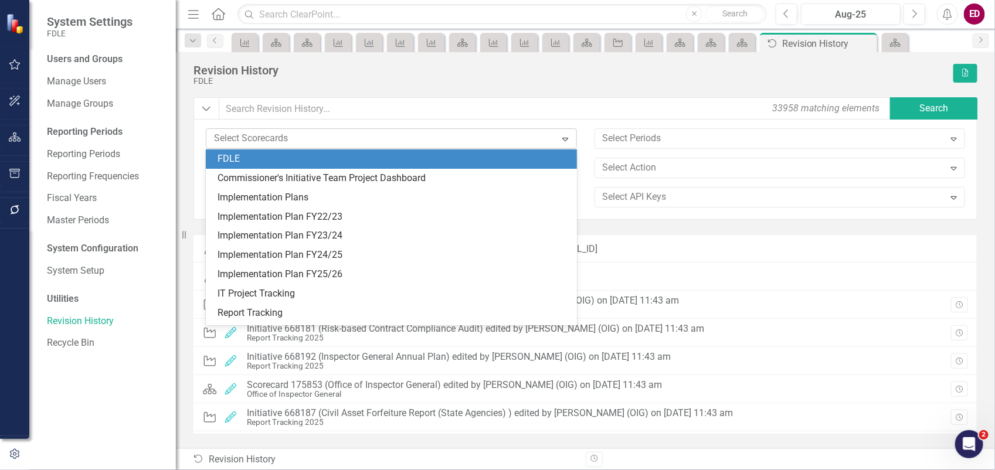
click at [283, 138] on div at bounding box center [382, 139] width 346 height 16
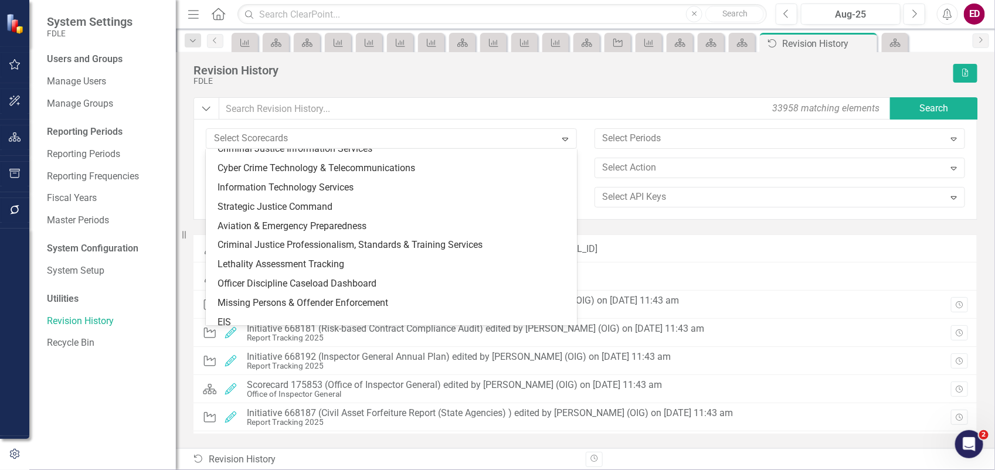
scroll to position [1107, 0]
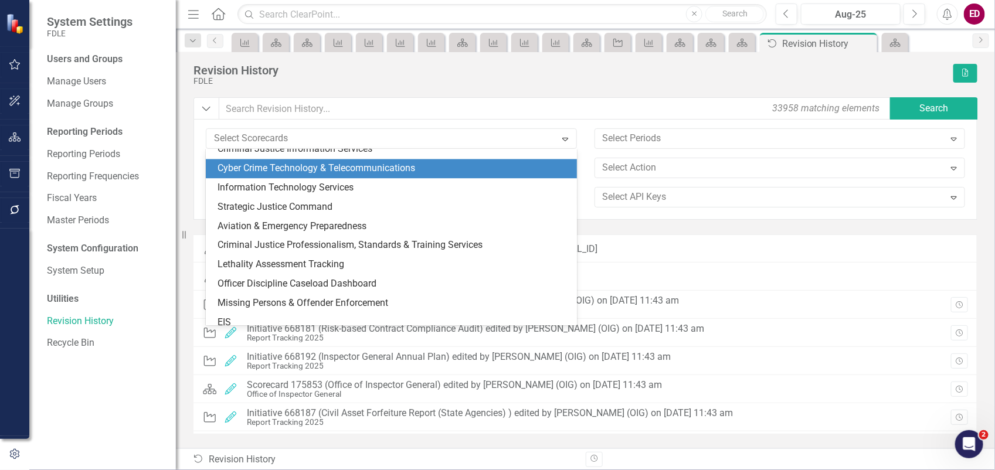
click at [366, 174] on div "Cyber Crime Technology & Telecommunications" at bounding box center [393, 168] width 352 height 13
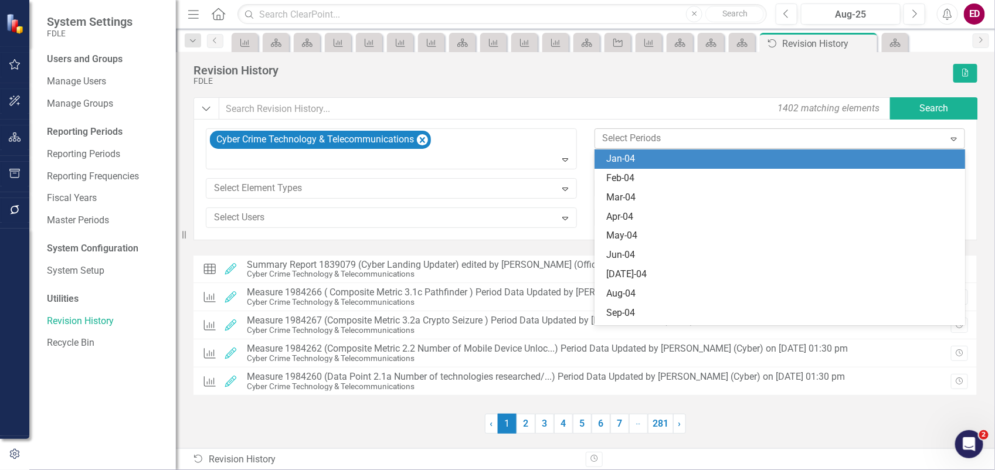
click at [641, 133] on div at bounding box center [771, 139] width 346 height 16
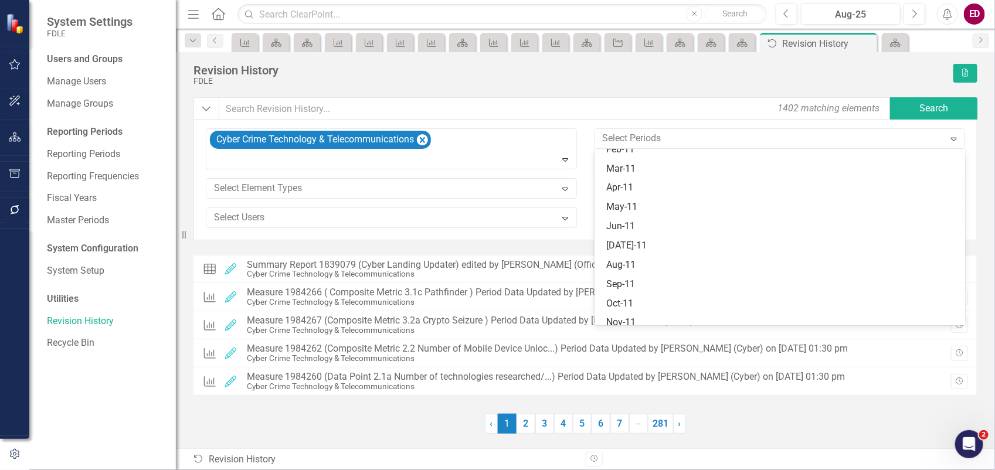
scroll to position [1690, 0]
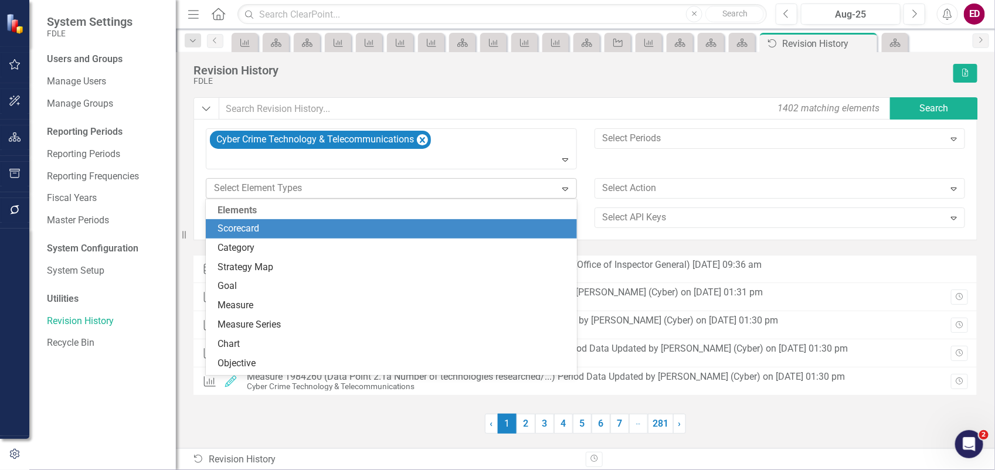
click at [525, 197] on div "Select Element Types" at bounding box center [381, 188] width 346 height 18
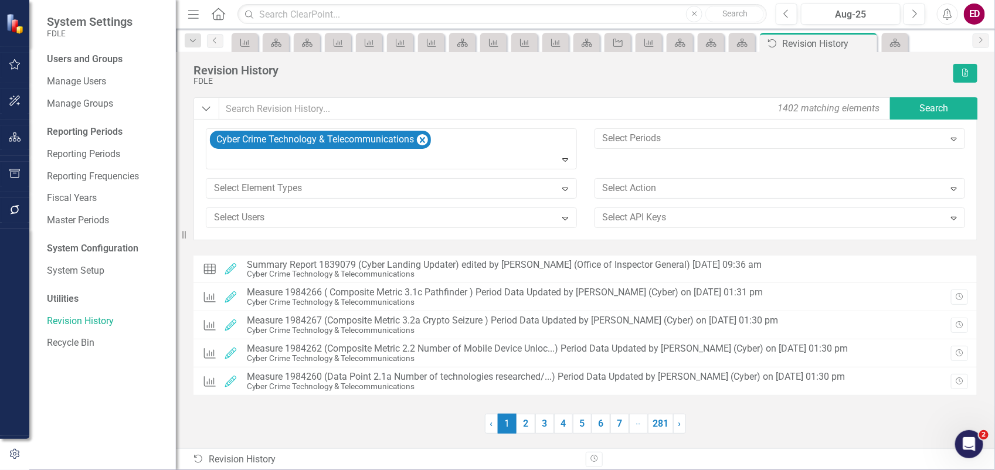
click at [661, 247] on div "Dropdown 1402 matching elements Search Cyber Crime Technology & Telecommunicati…" at bounding box center [585, 265] width 784 height 336
click at [16, 132] on icon "button" at bounding box center [15, 136] width 12 height 9
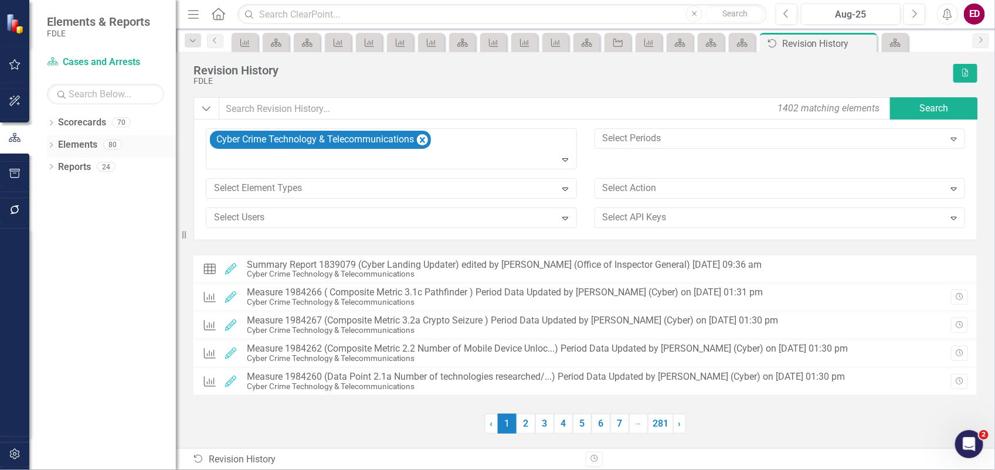
click at [48, 148] on icon "Dropdown" at bounding box center [51, 146] width 8 height 6
click at [54, 118] on div "Dropdown Scorecards 70" at bounding box center [111, 124] width 129 height 22
click at [56, 116] on div "Dropdown Scorecards 70" at bounding box center [111, 124] width 129 height 22
click at [53, 123] on icon at bounding box center [51, 122] width 3 height 5
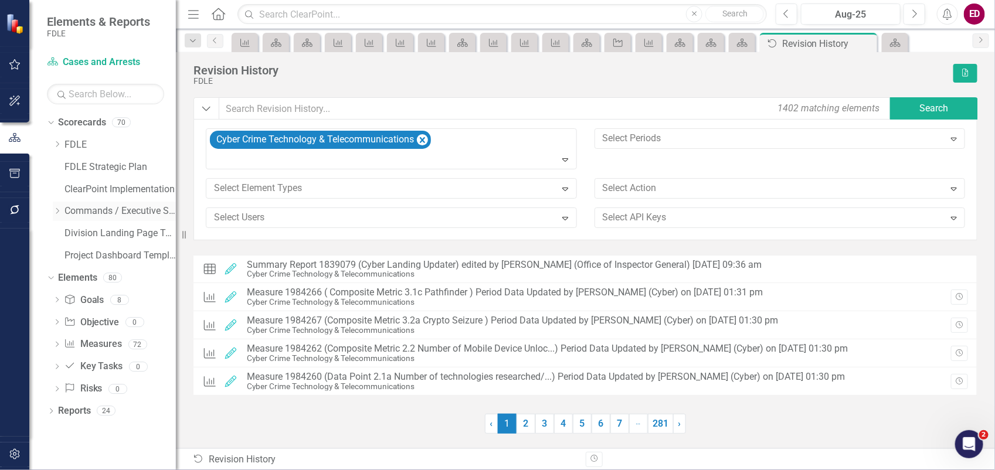
click at [56, 206] on div "Dropdown" at bounding box center [57, 211] width 9 height 10
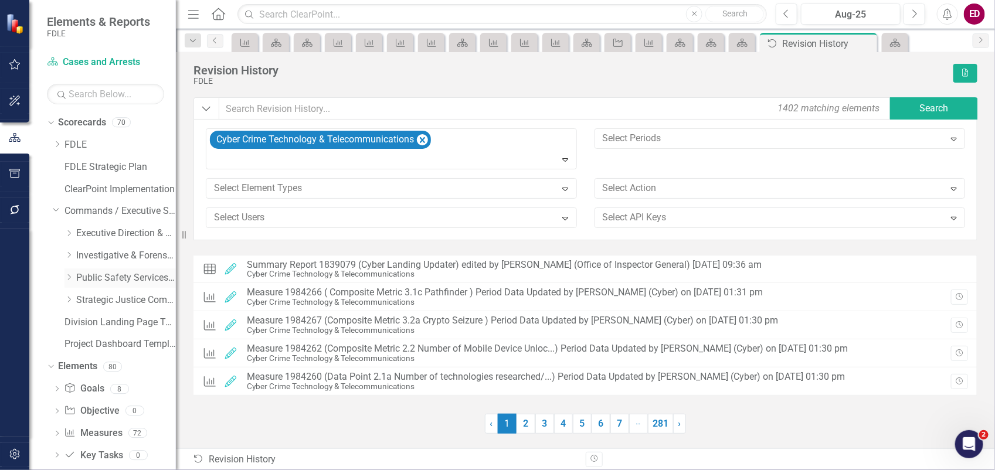
click at [69, 277] on icon "Dropdown" at bounding box center [68, 277] width 9 height 7
click at [117, 339] on link "Cyber Crime Technology & Telecommunications" at bounding box center [132, 344] width 88 height 13
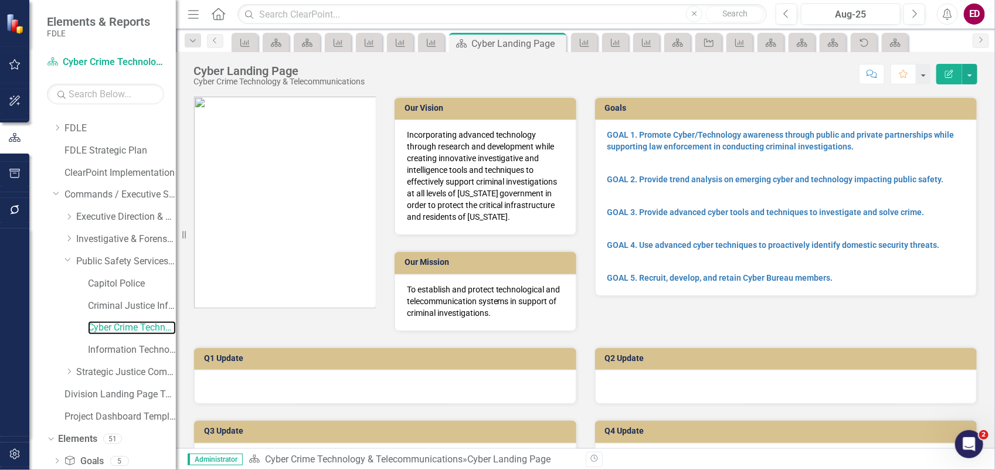
scroll to position [129, 0]
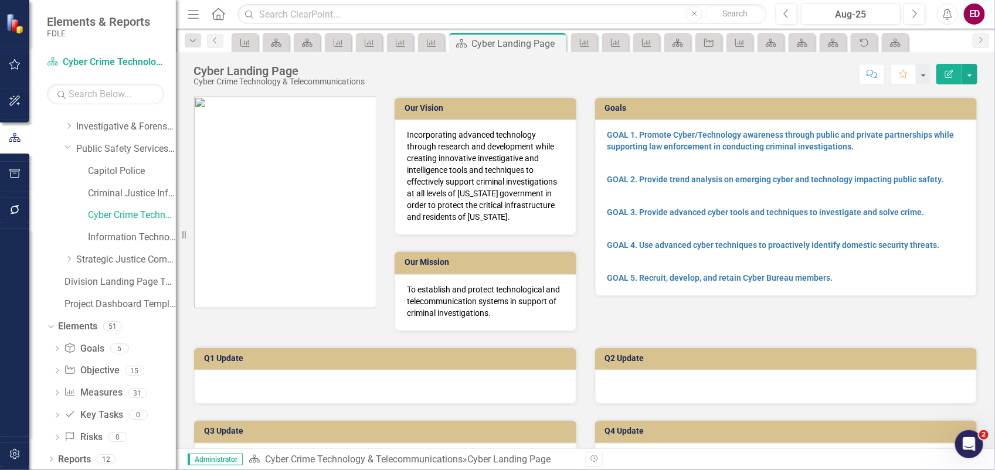
click at [49, 370] on div "Dropdown Goal Goals 5 GOAL 1. Promote Cyber/Technology awareness through public…" at bounding box center [111, 394] width 129 height 111
click at [55, 396] on icon "Dropdown" at bounding box center [57, 394] width 8 height 6
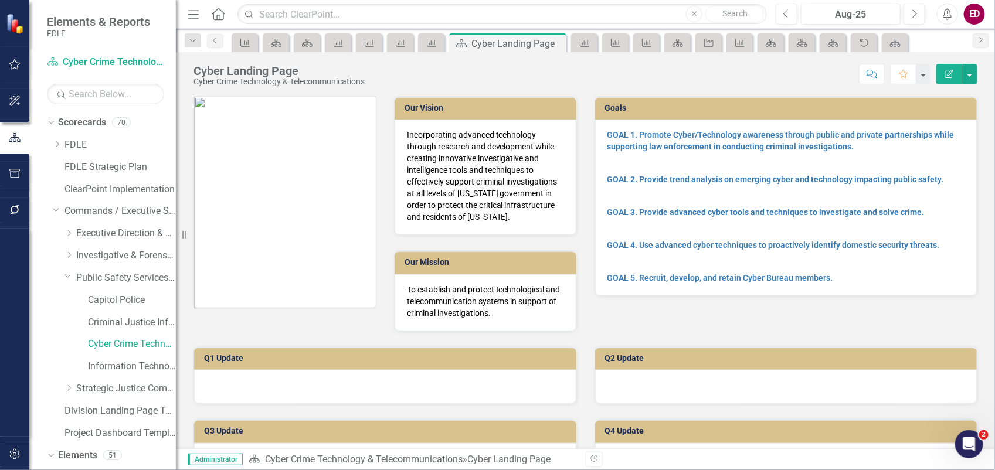
scroll to position [73, 0]
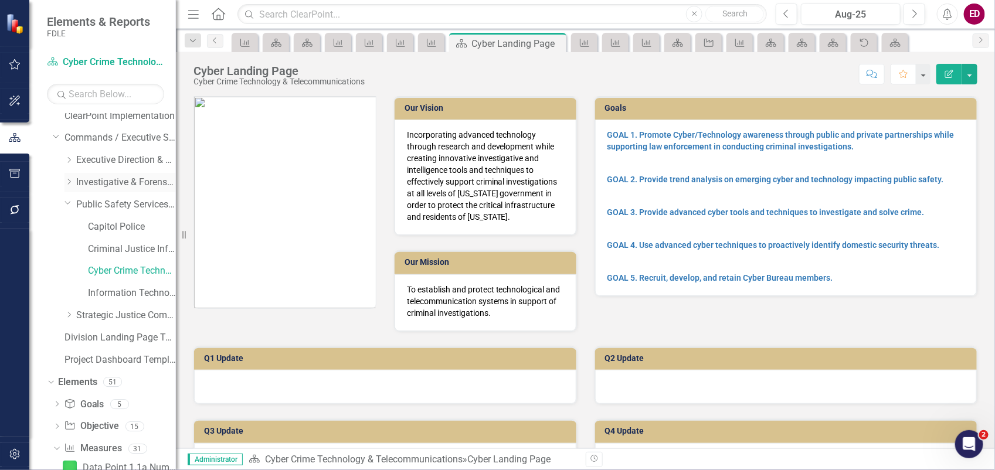
click at [68, 183] on icon "Dropdown" at bounding box center [68, 181] width 9 height 7
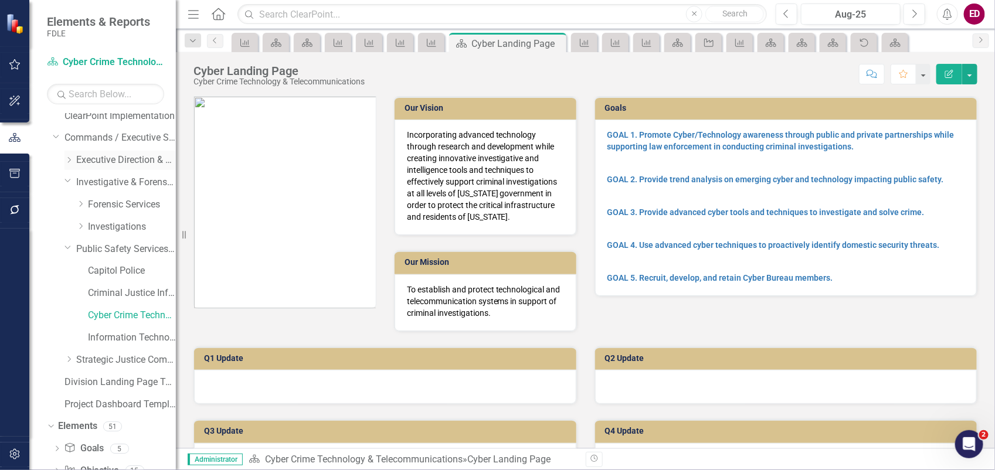
click at [68, 159] on icon "Dropdown" at bounding box center [68, 160] width 9 height 7
click at [72, 405] on icon "Dropdown" at bounding box center [68, 403] width 9 height 7
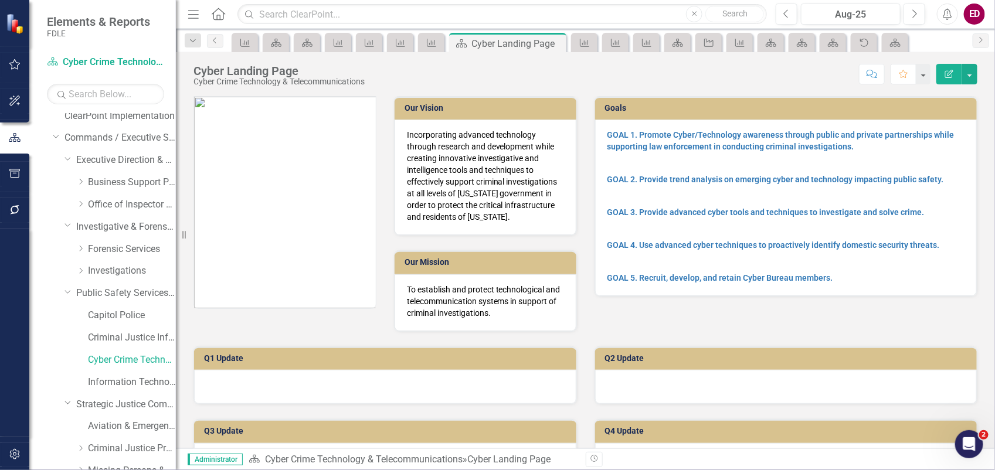
scroll to position [293, 0]
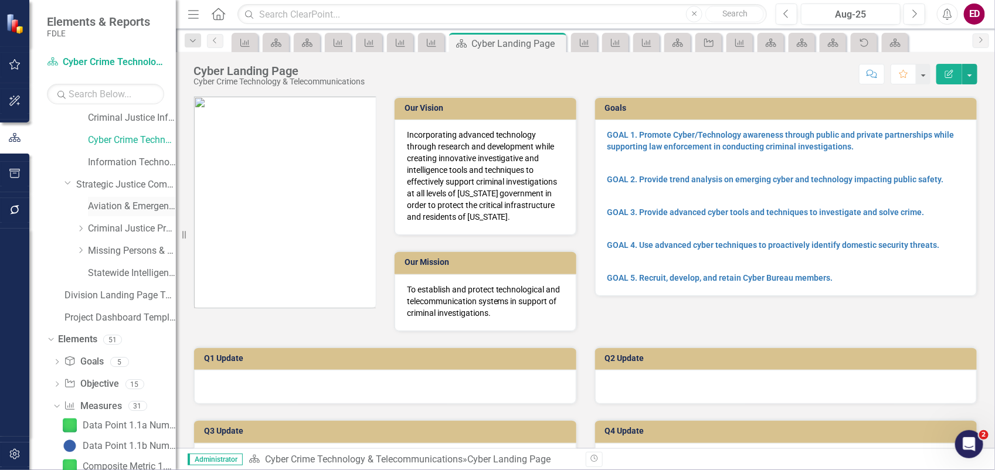
click at [145, 207] on link "Aviation & Emergency Preparedness" at bounding box center [132, 206] width 88 height 13
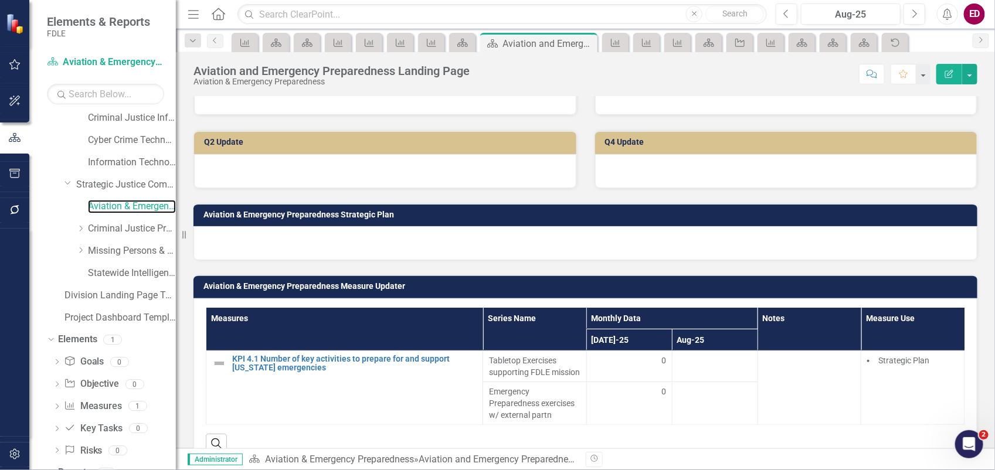
scroll to position [440, 0]
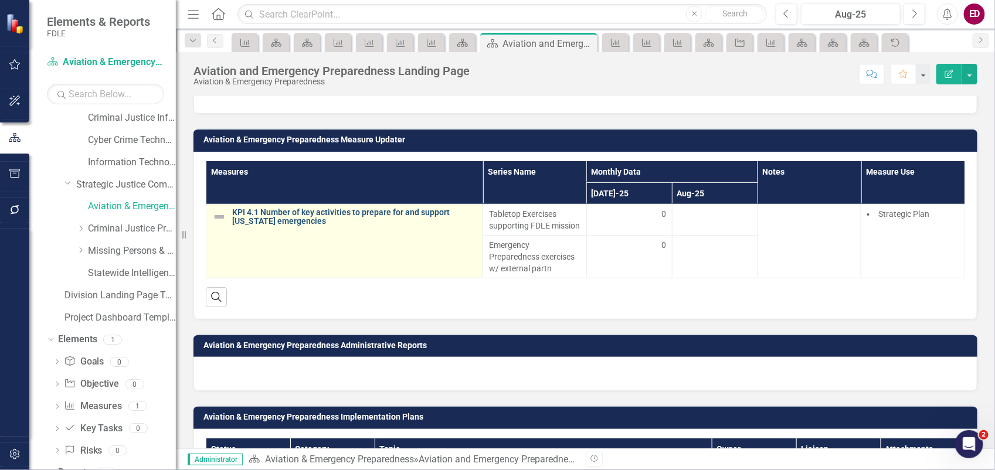
click at [296, 213] on link "KPI 4.1 Number of key activities to prepare for and support [US_STATE] emergenc…" at bounding box center [354, 217] width 244 height 18
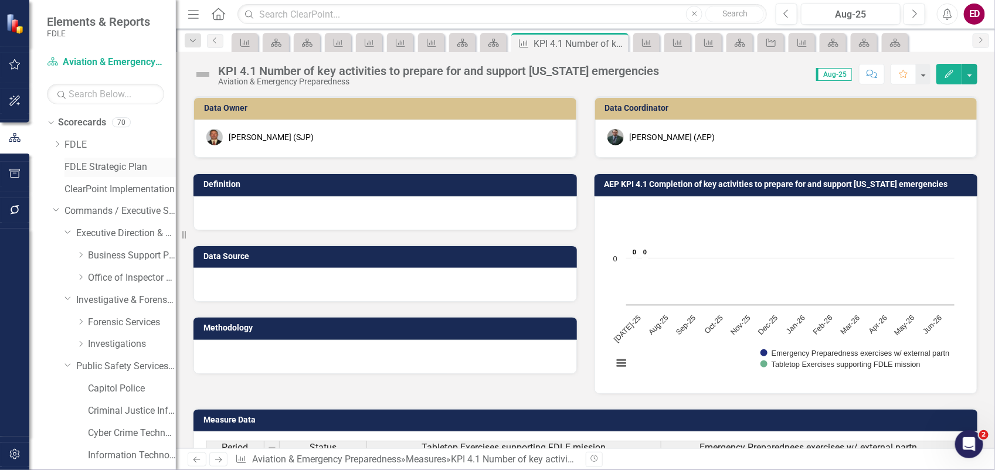
click at [91, 168] on link "FDLE Strategic Plan" at bounding box center [119, 167] width 111 height 13
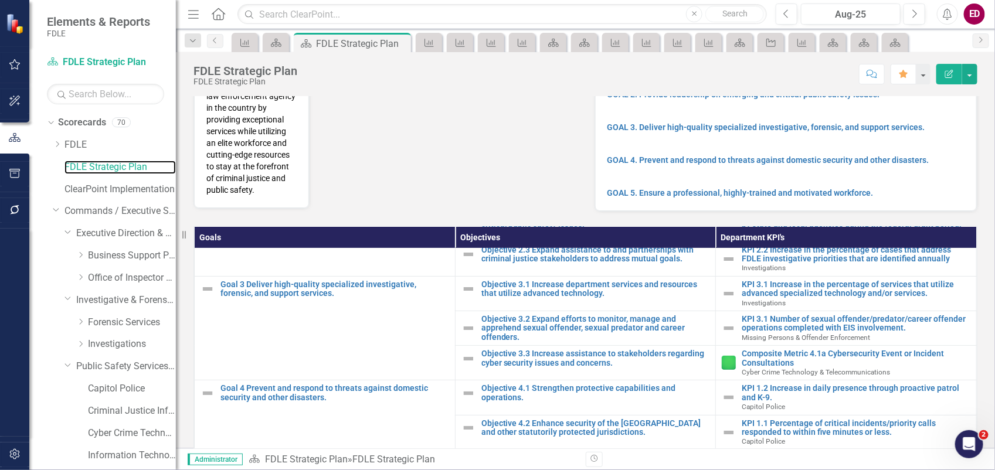
scroll to position [220, 0]
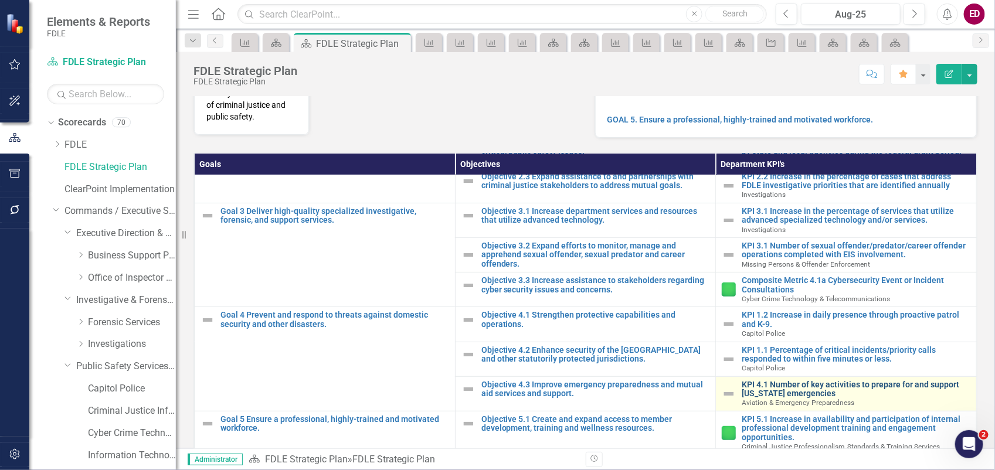
click at [780, 397] on link "KPI 4.1 Number of key activities to prepare for and support [US_STATE] emergenc…" at bounding box center [856, 389] width 229 height 18
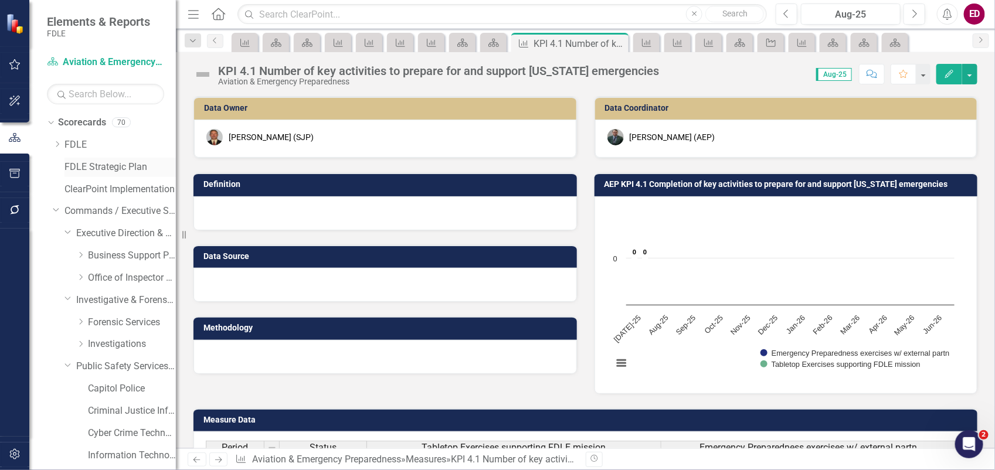
click at [121, 165] on link "FDLE Strategic Plan" at bounding box center [119, 167] width 111 height 13
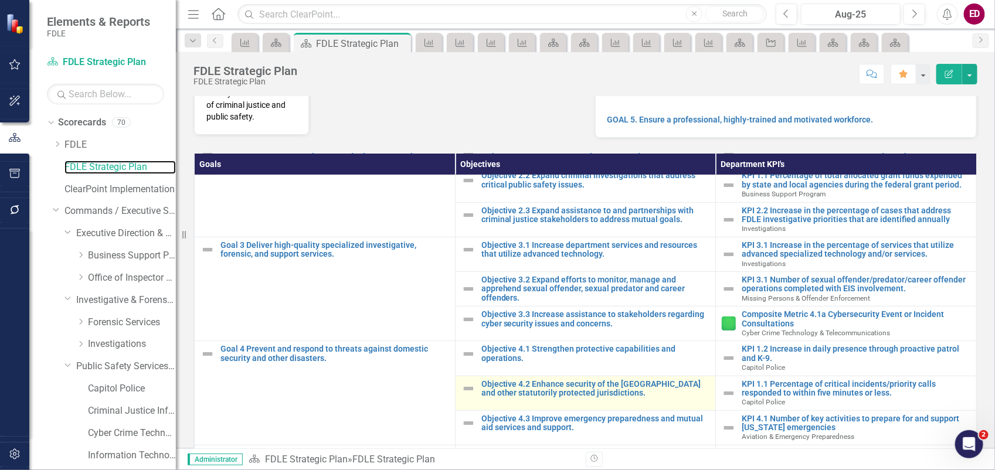
scroll to position [193, 0]
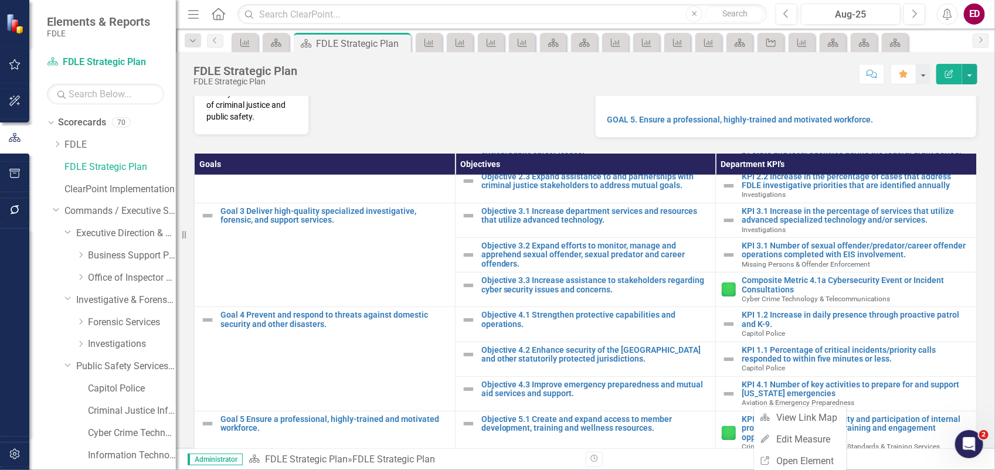
click at [13, 463] on button "button" at bounding box center [15, 455] width 26 height 25
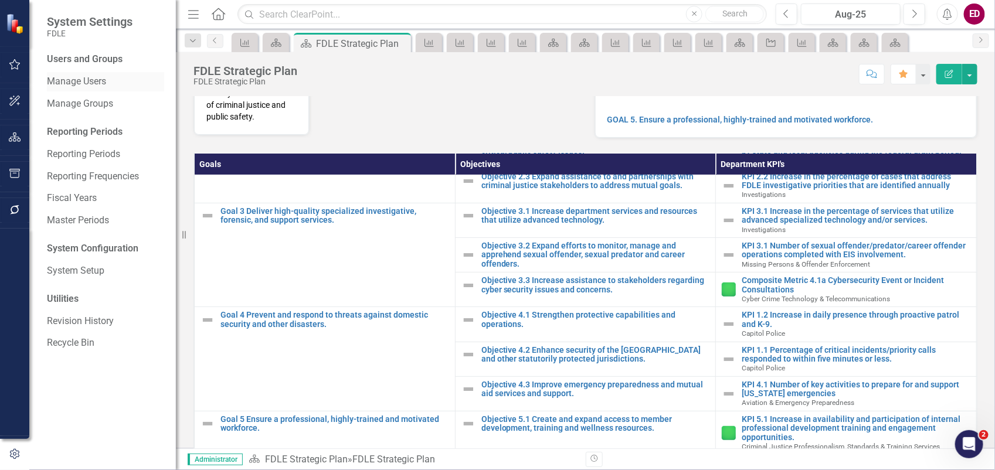
click at [77, 83] on link "Manage Users" at bounding box center [105, 81] width 117 height 13
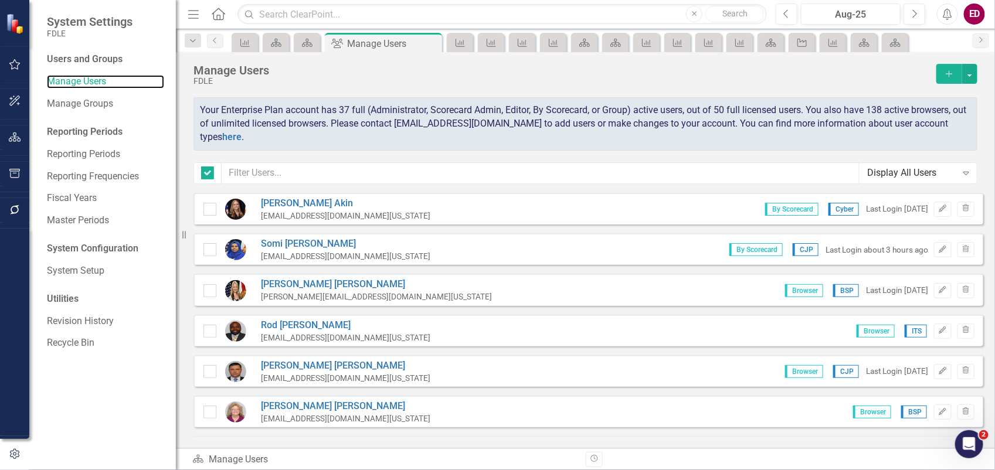
checkbox input "false"
click at [317, 161] on div "Manage Users FDLE Add Your Enterprise Plan account has 37 full (Administrator, …" at bounding box center [585, 122] width 819 height 141
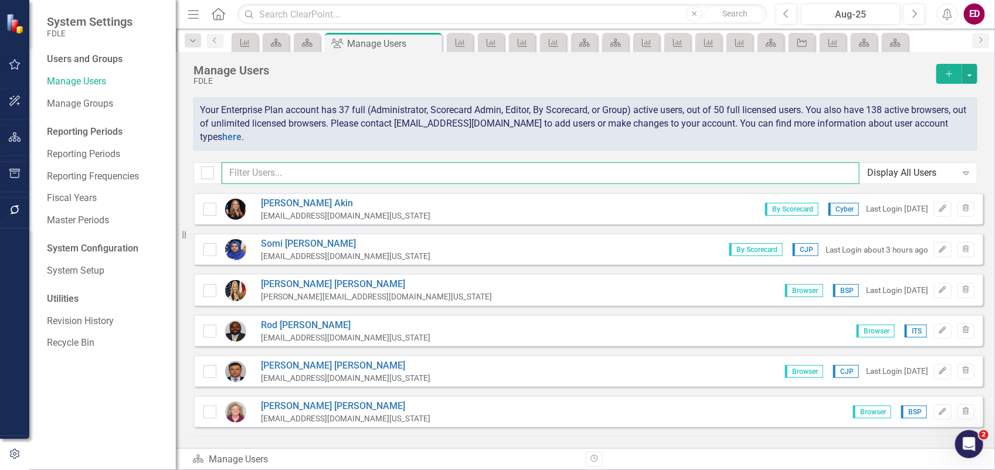
click at [324, 172] on input "text" at bounding box center [541, 173] width 638 height 22
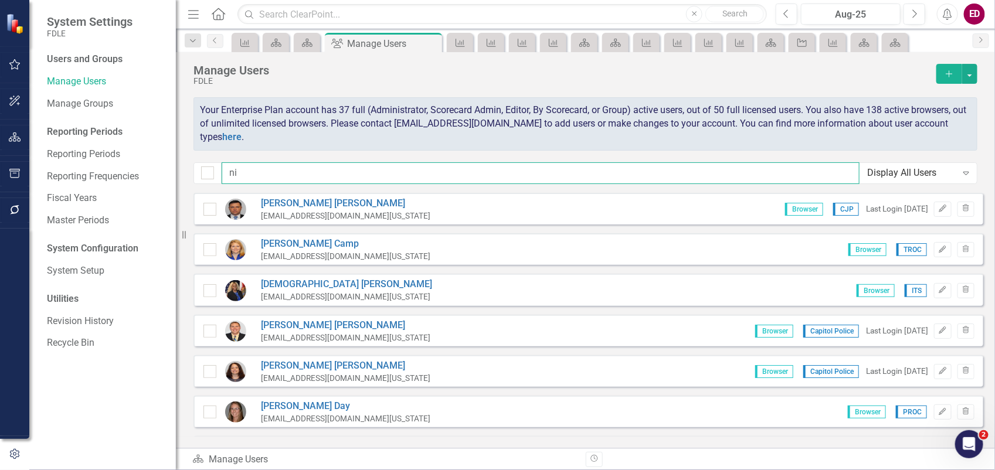
type input "n"
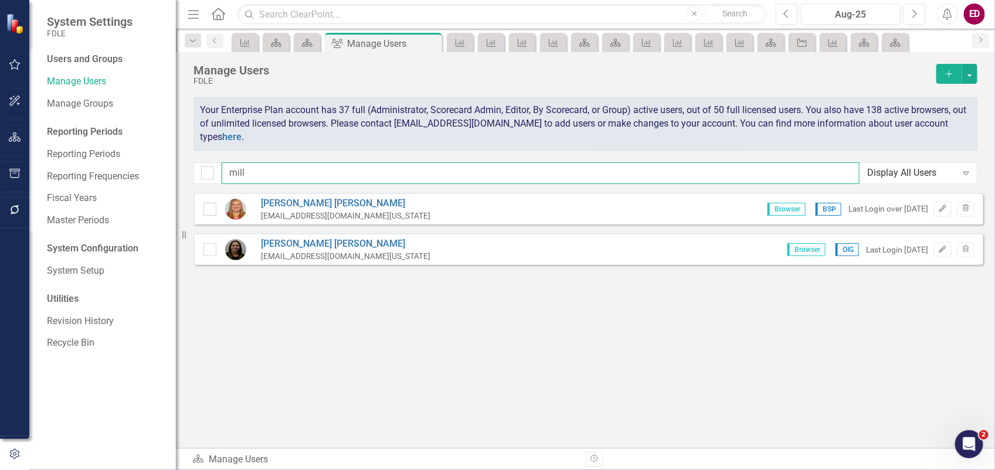
type input "mill"
